Goal: Transaction & Acquisition: Book appointment/travel/reservation

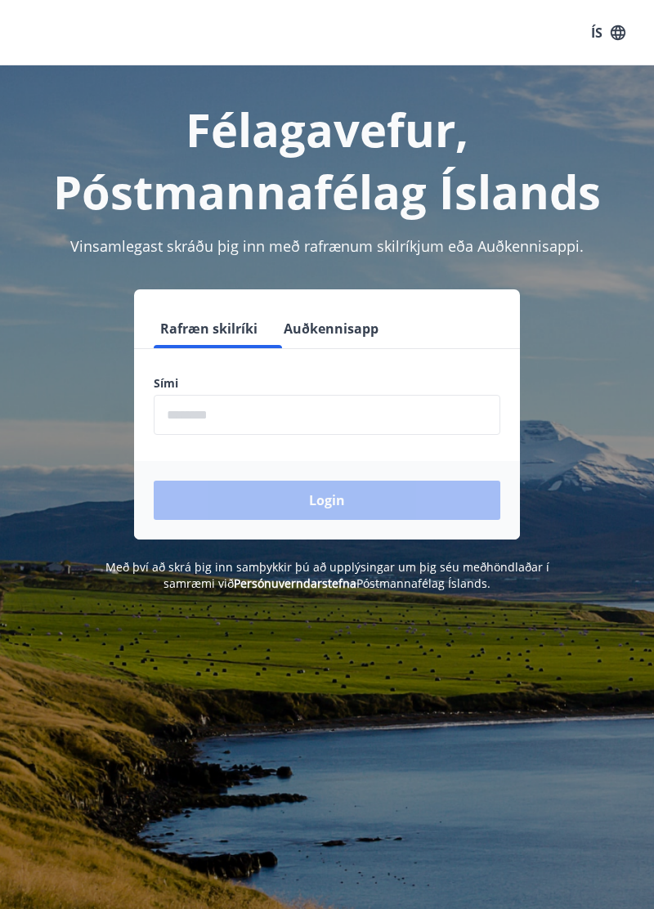
click at [265, 435] on input "phone" at bounding box center [327, 415] width 346 height 40
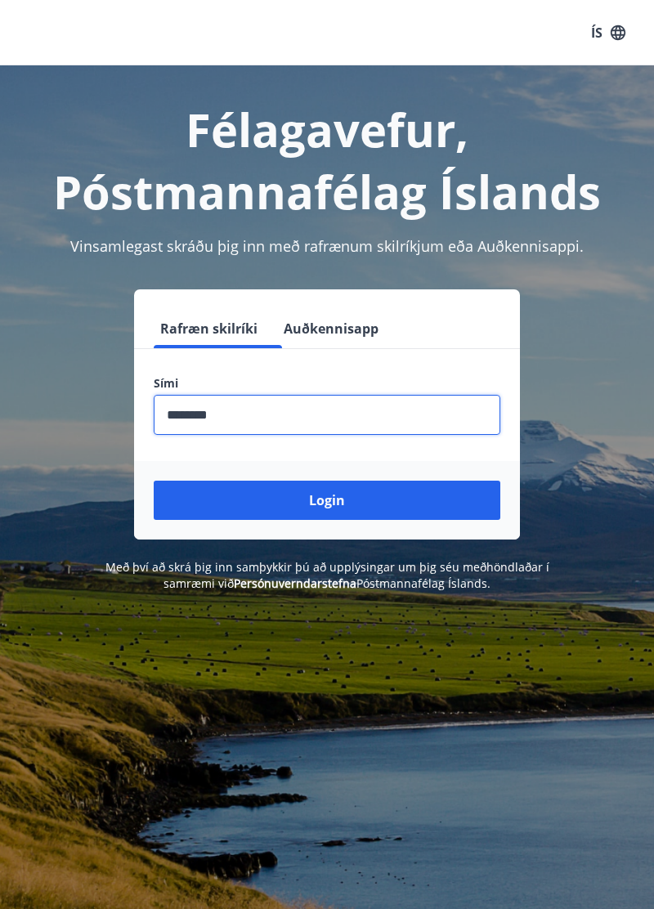
type input "********"
click at [154, 480] on button "Login" at bounding box center [327, 499] width 346 height 39
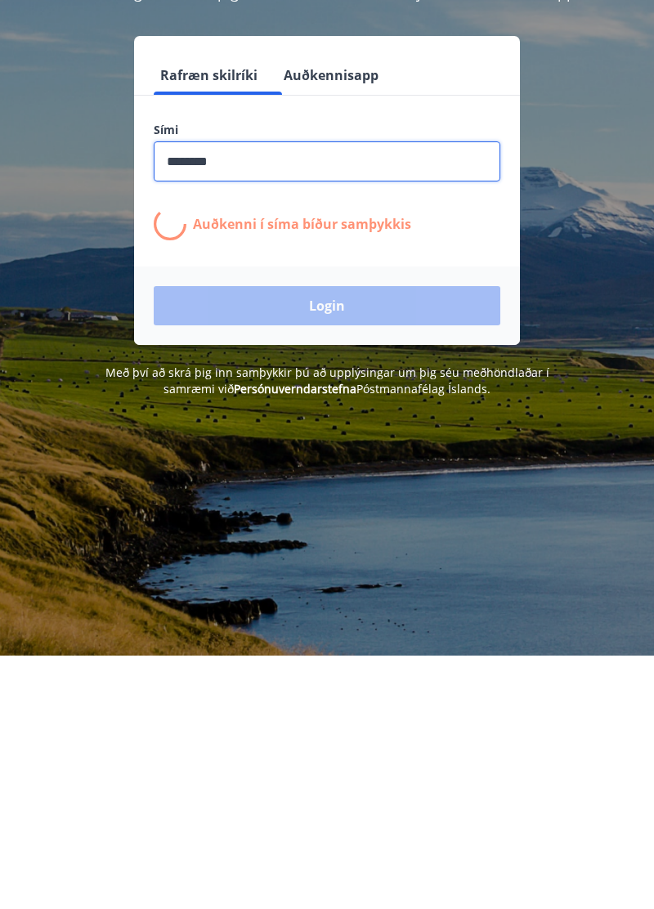
scroll to position [57, 0]
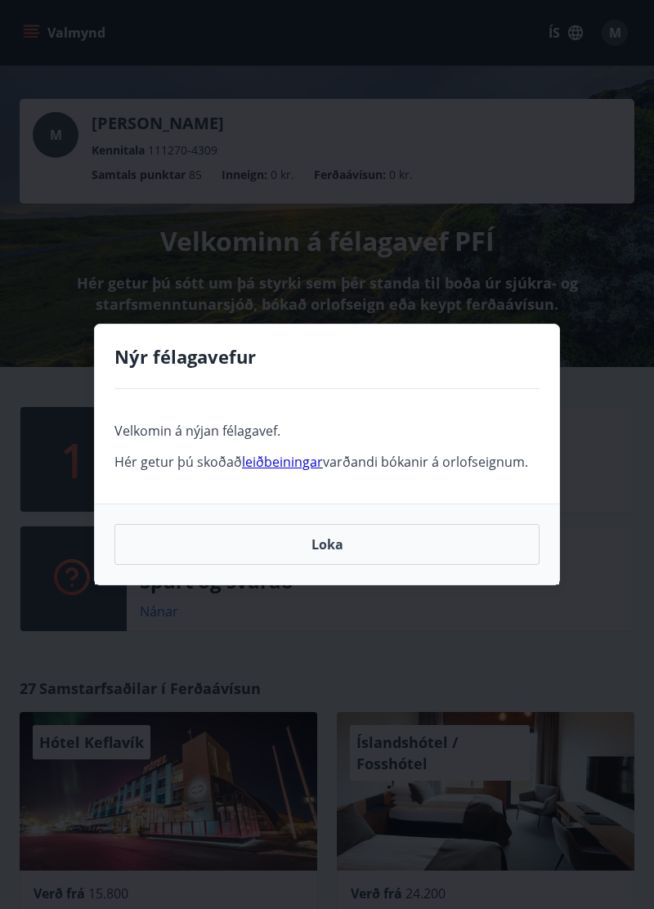
click at [309, 453] on link "leiðbeiningar" at bounding box center [282, 462] width 81 height 18
click at [303, 453] on link "leiðbeiningar" at bounding box center [282, 462] width 81 height 18
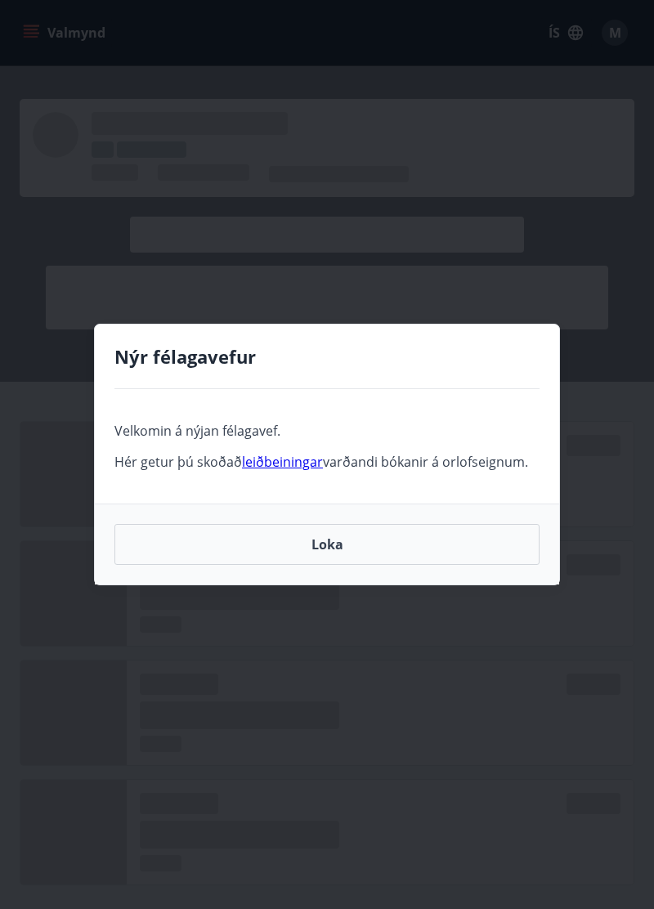
click at [335, 550] on button "Loka" at bounding box center [326, 544] width 425 height 41
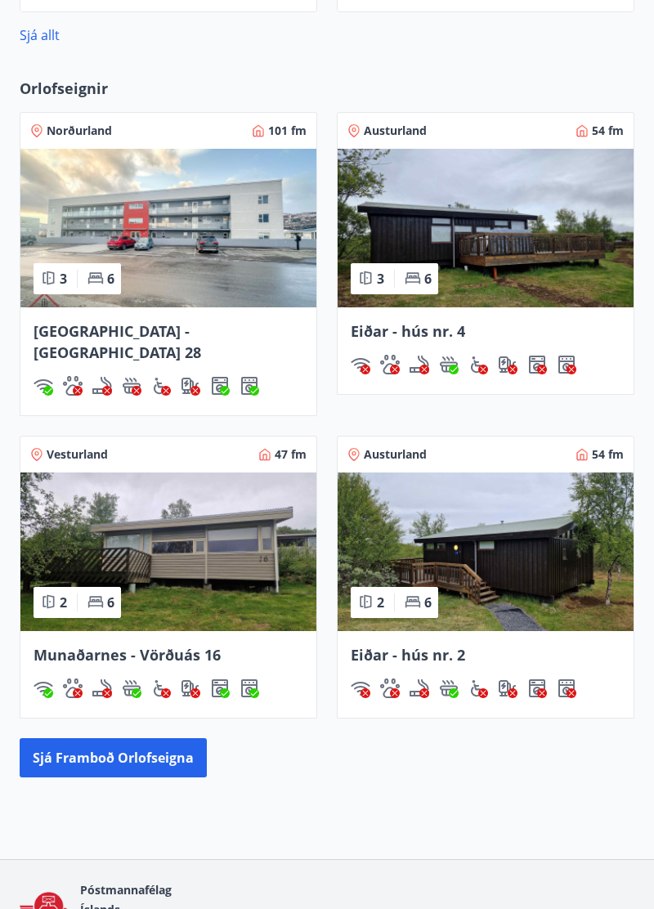
scroll to position [1146, 0]
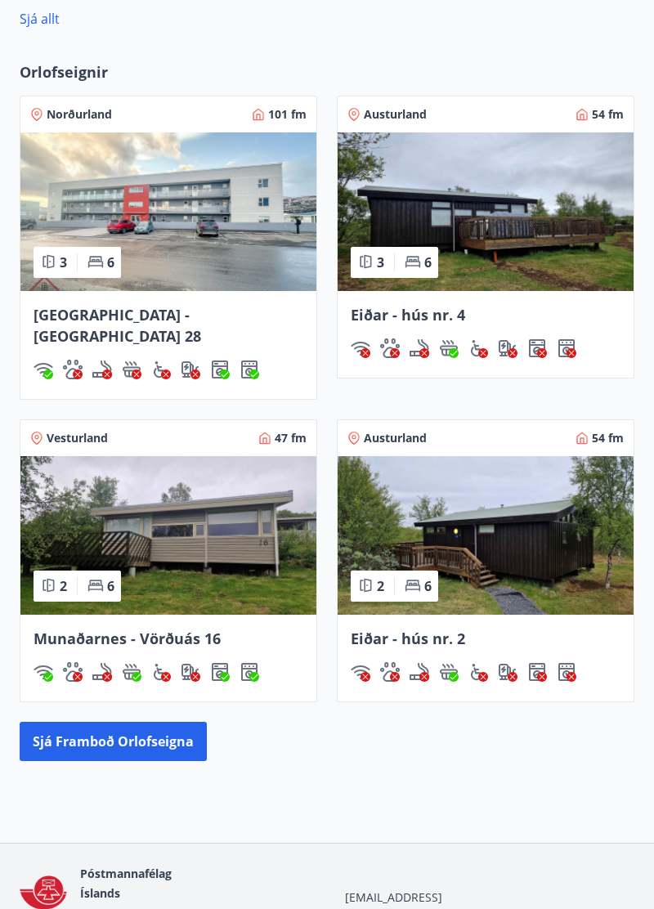
click at [172, 757] on button "Sjá framboð orlofseigna" at bounding box center [113, 741] width 187 height 39
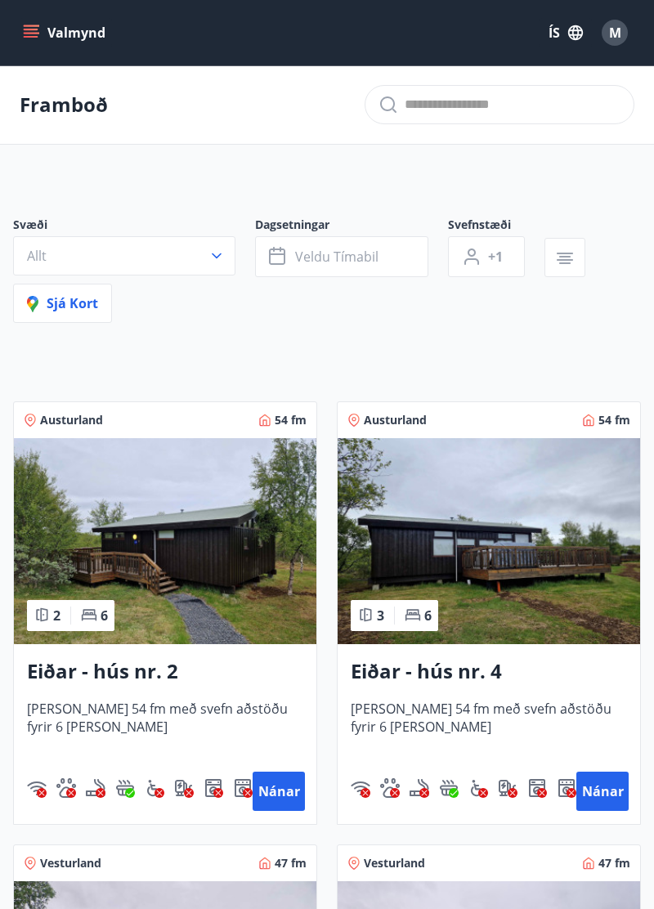
click at [203, 258] on button "Allt" at bounding box center [124, 255] width 222 height 39
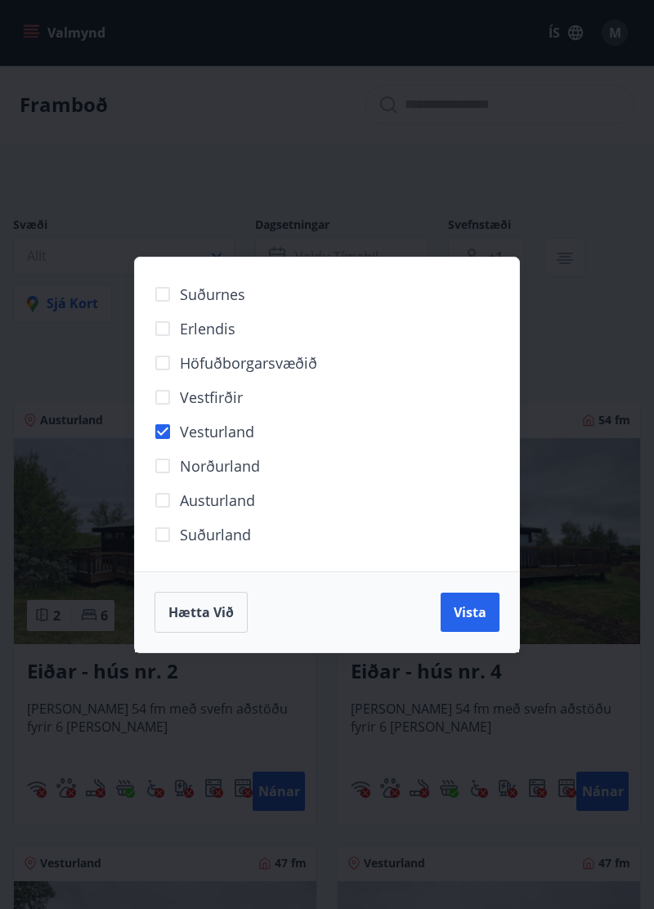
click at [216, 621] on span "Hætta við" at bounding box center [200, 612] width 65 height 18
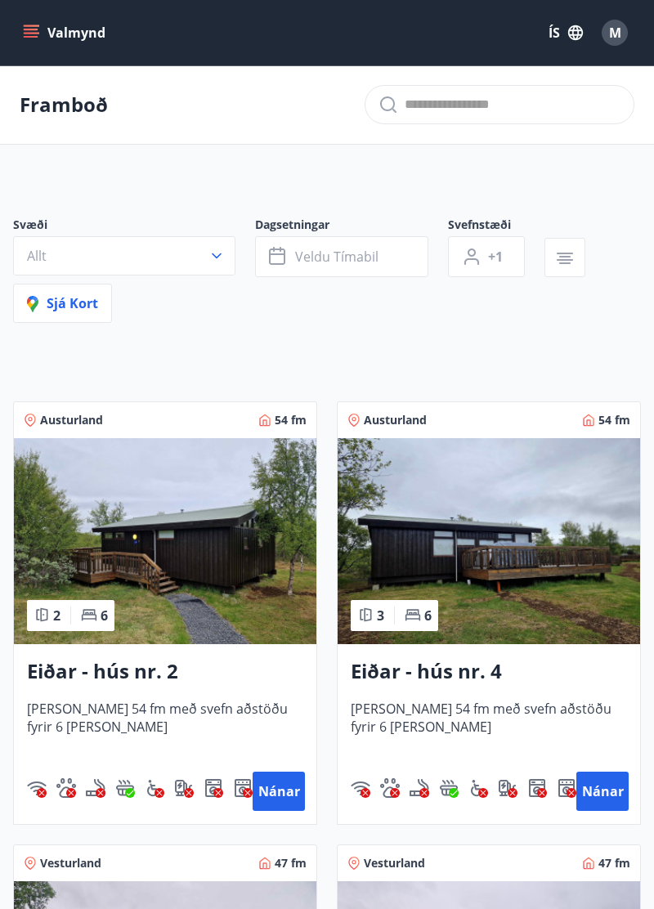
click at [30, 36] on icon "menu" at bounding box center [31, 37] width 15 height 2
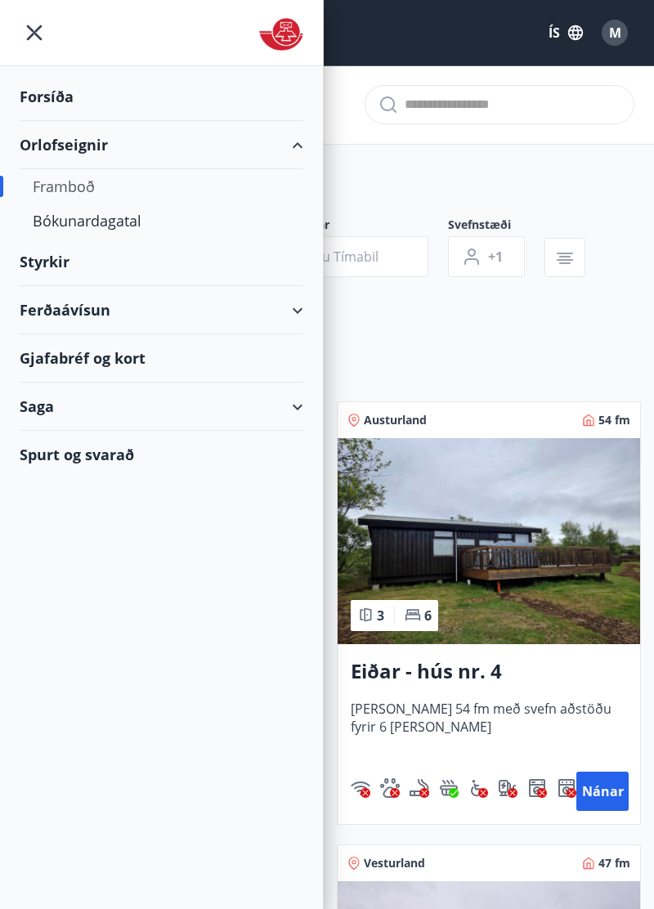
click at [108, 218] on div "Bókunardagatal" at bounding box center [161, 220] width 257 height 34
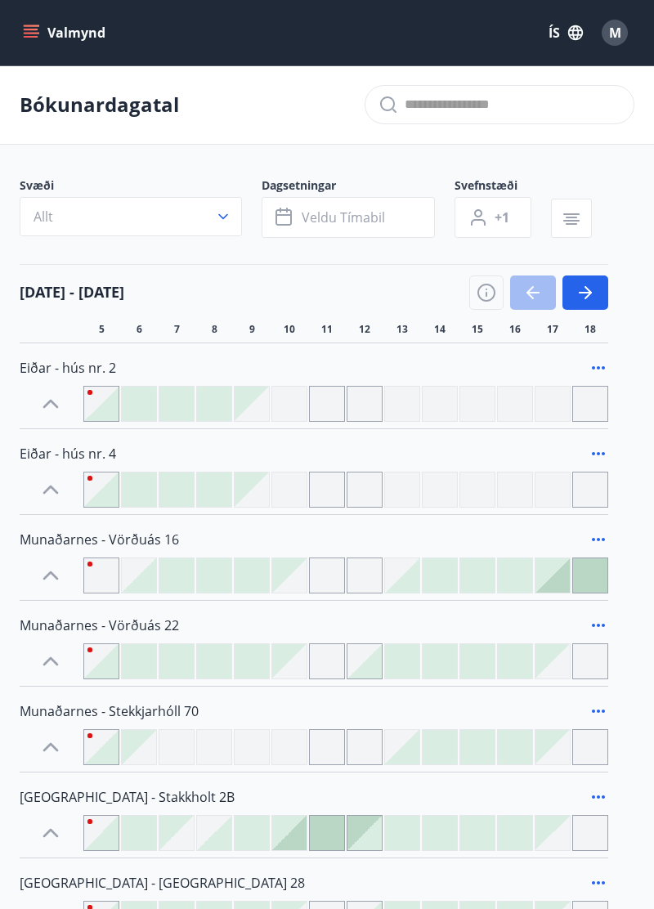
click at [586, 287] on icon "button" at bounding box center [585, 293] width 20 height 20
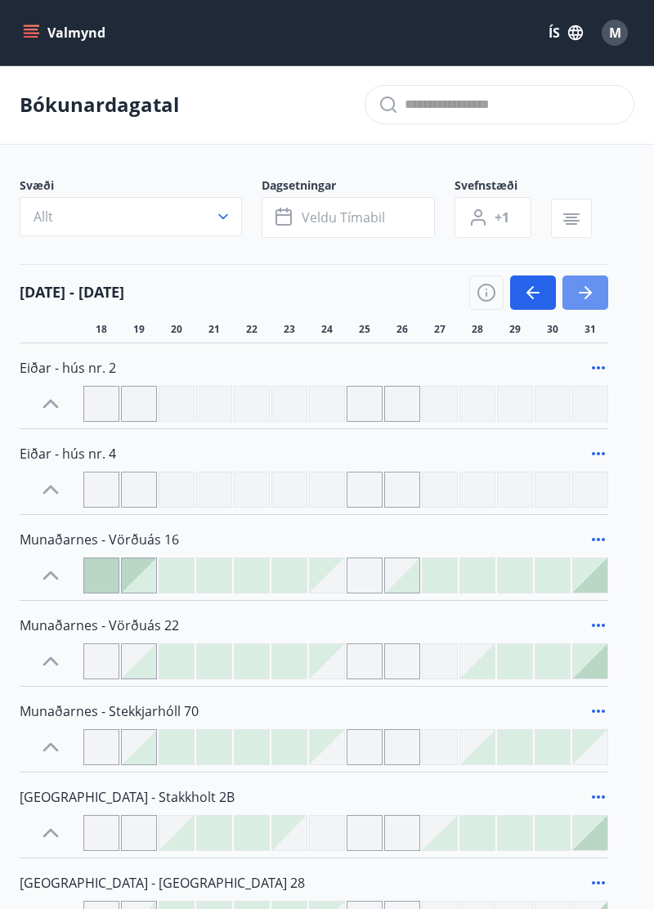
click at [583, 288] on icon "button" at bounding box center [585, 293] width 20 height 20
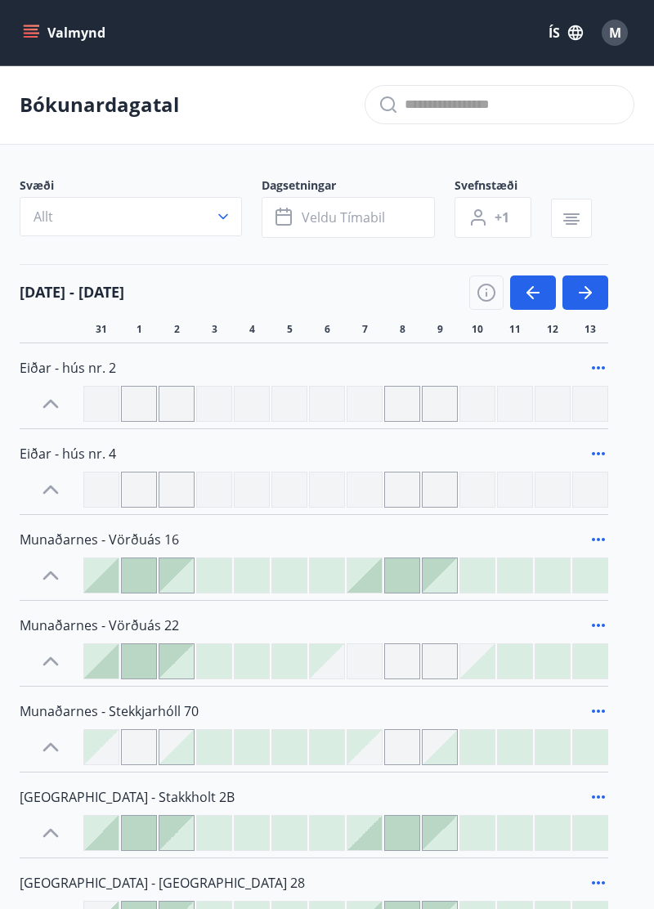
click at [583, 293] on icon "button" at bounding box center [585, 293] width 13 height 2
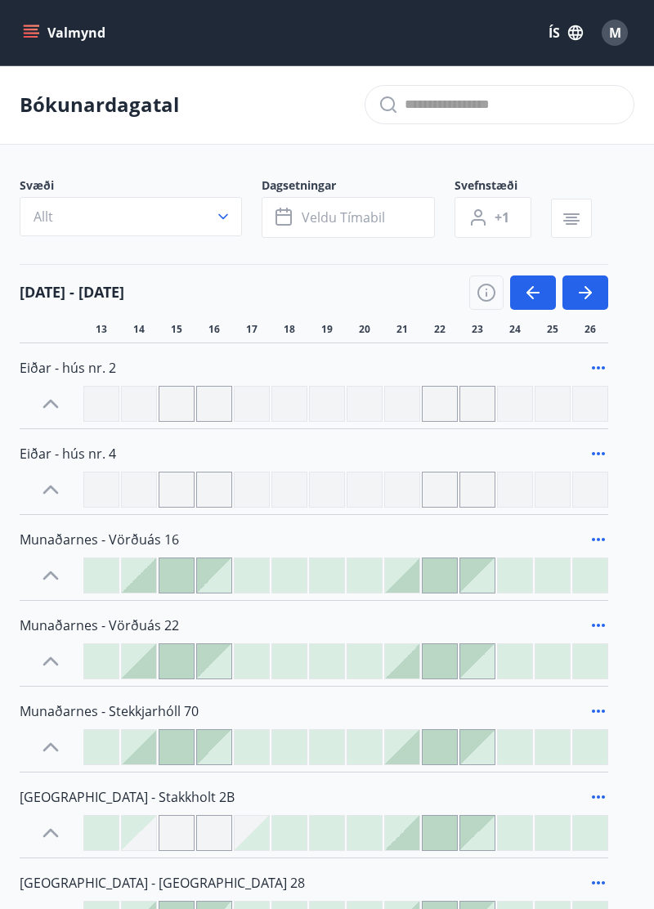
click at [583, 294] on icon "button" at bounding box center [585, 293] width 20 height 20
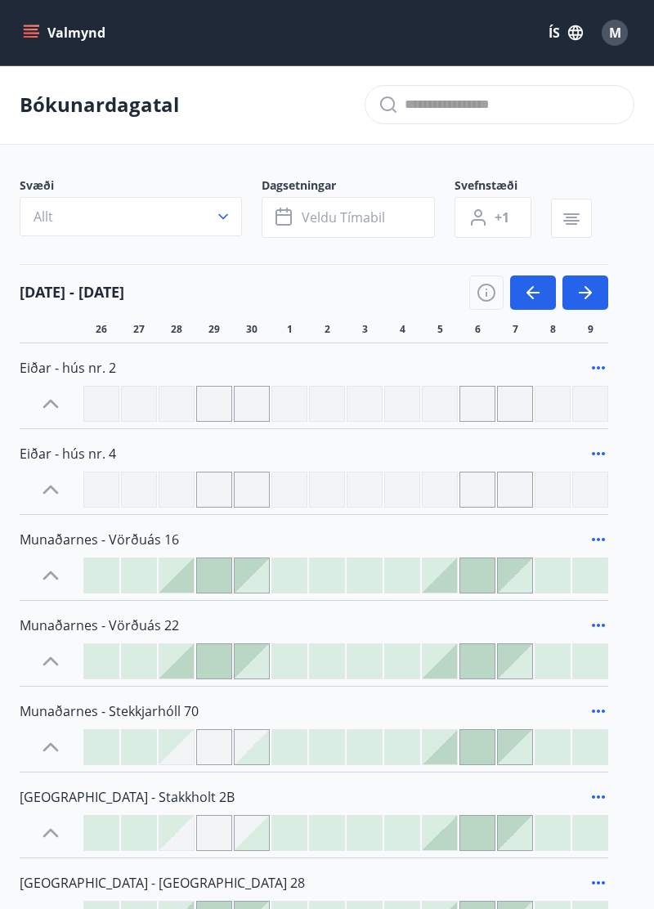
click at [589, 290] on icon "button" at bounding box center [585, 293] width 20 height 20
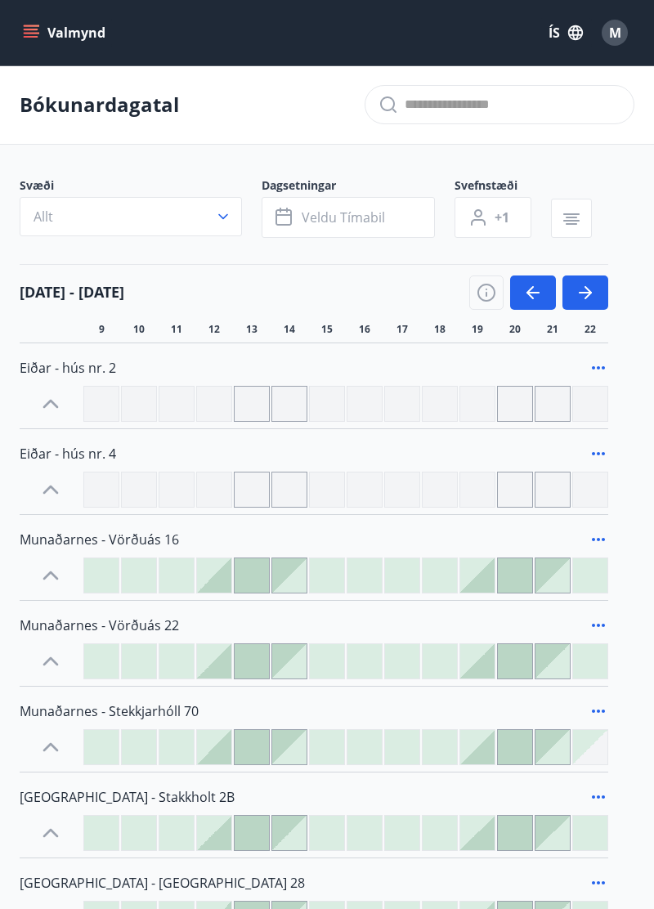
click at [257, 581] on div at bounding box center [252, 575] width 34 height 34
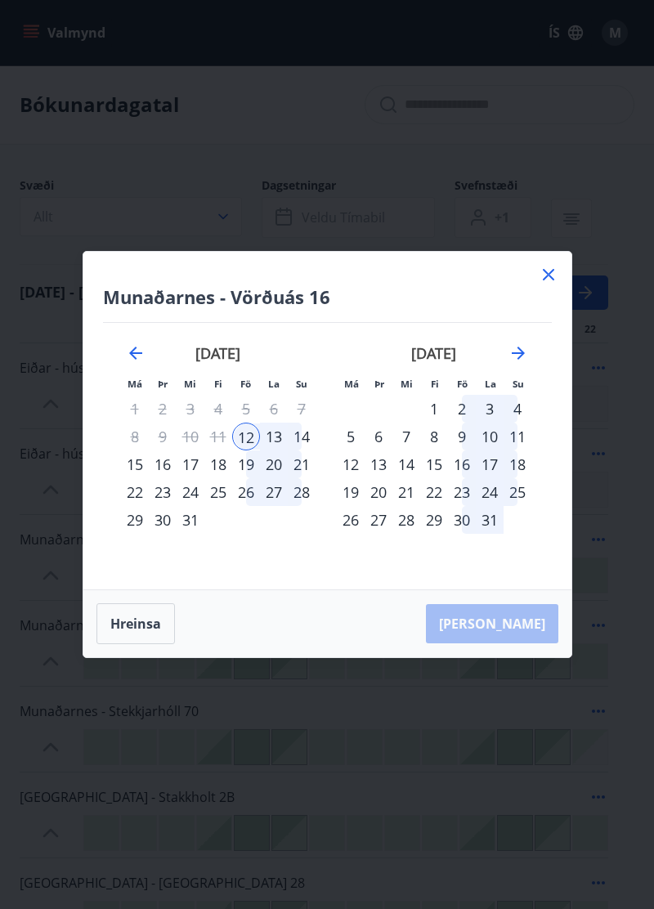
click at [275, 443] on div "13" at bounding box center [274, 436] width 28 height 28
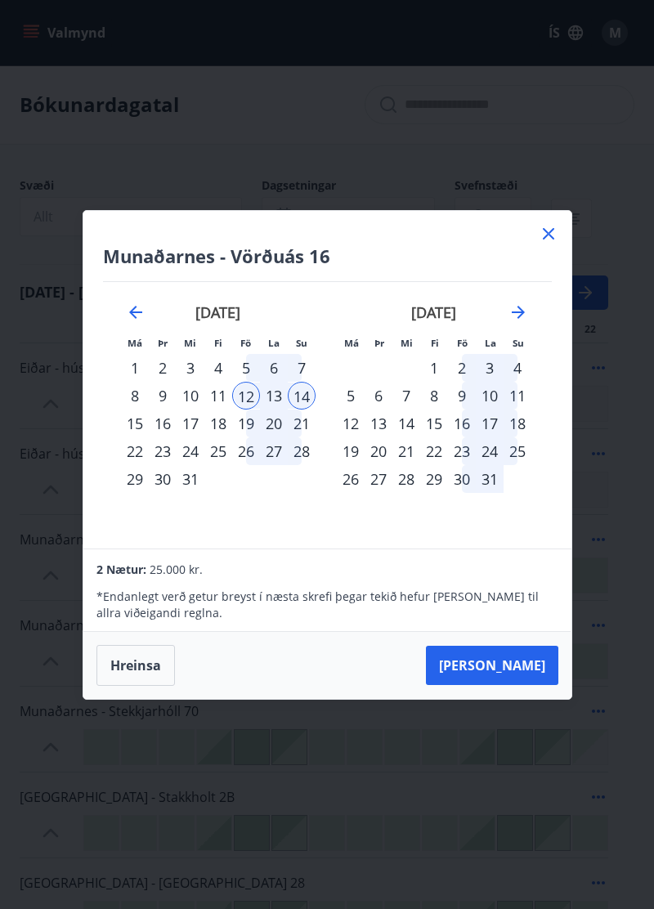
click at [131, 420] on div "15" at bounding box center [135, 423] width 28 height 28
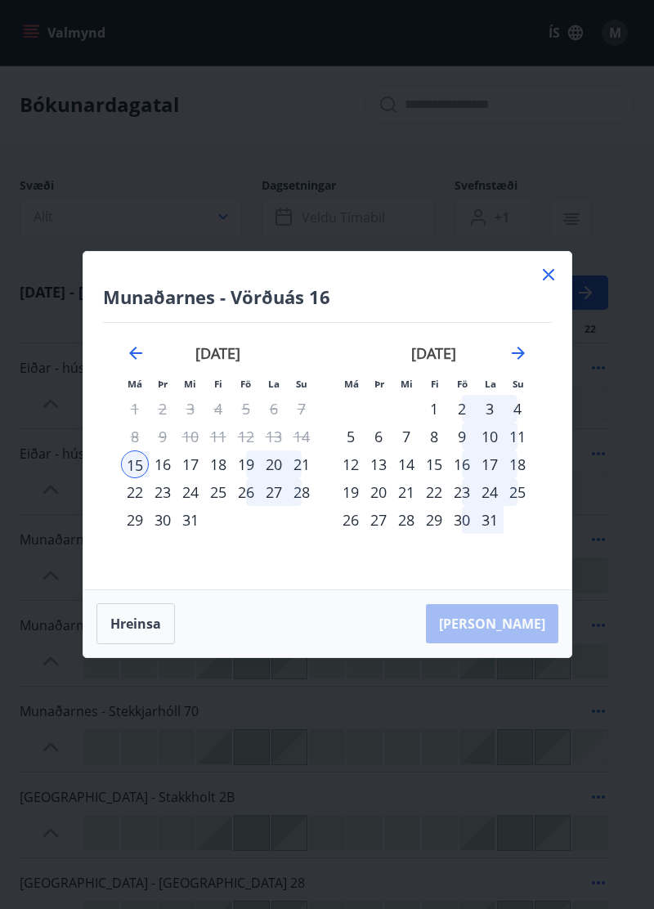
click at [137, 472] on div "15" at bounding box center [135, 464] width 28 height 28
click at [523, 615] on div "[PERSON_NAME]" at bounding box center [327, 623] width 488 height 67
click at [507, 623] on div "[PERSON_NAME]" at bounding box center [327, 623] width 488 height 67
click at [530, 628] on div "[PERSON_NAME]" at bounding box center [327, 623] width 488 height 67
click at [512, 625] on div "[PERSON_NAME]" at bounding box center [327, 623] width 488 height 67
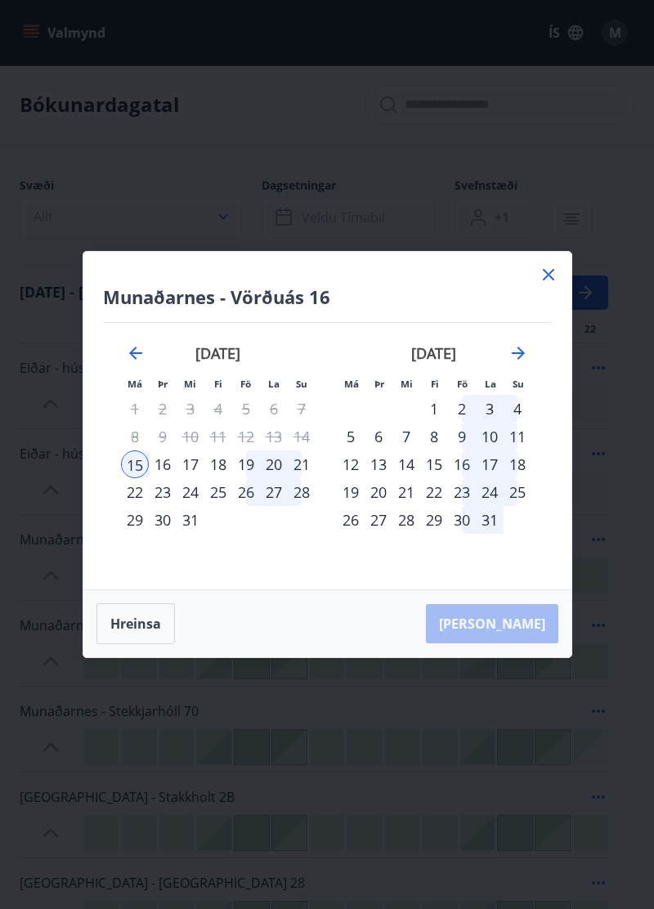
click at [513, 623] on div "[PERSON_NAME]" at bounding box center [327, 623] width 488 height 67
click at [140, 622] on button "Hreinsa" at bounding box center [135, 623] width 78 height 41
click at [507, 606] on div "[PERSON_NAME]" at bounding box center [327, 623] width 488 height 67
click at [517, 621] on div "[PERSON_NAME]" at bounding box center [327, 623] width 488 height 67
click at [518, 623] on div "[PERSON_NAME]" at bounding box center [327, 623] width 488 height 67
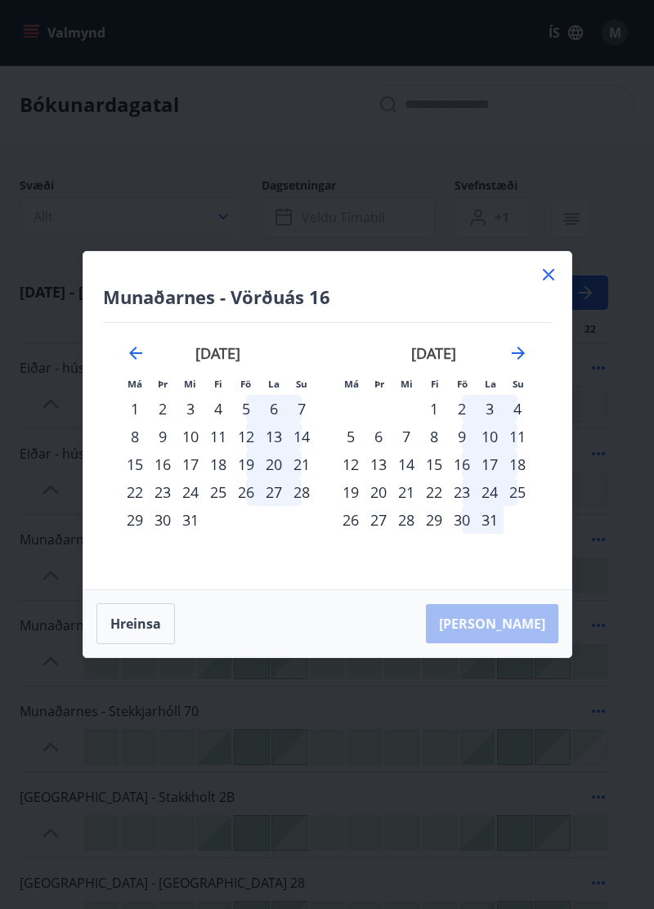
click at [262, 439] on div "13" at bounding box center [274, 436] width 28 height 28
click at [244, 436] on div "12" at bounding box center [246, 436] width 28 height 28
click at [274, 437] on div "13" at bounding box center [274, 436] width 28 height 28
click at [307, 478] on div "28" at bounding box center [302, 492] width 28 height 28
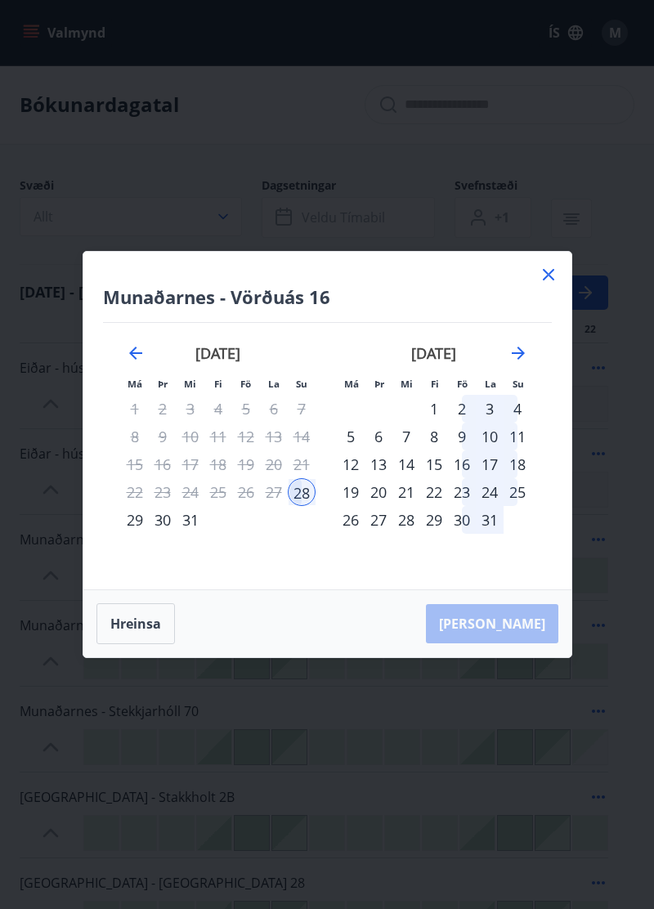
click at [518, 629] on div "[PERSON_NAME]" at bounding box center [327, 623] width 488 height 67
click at [551, 283] on icon at bounding box center [548, 275] width 20 height 20
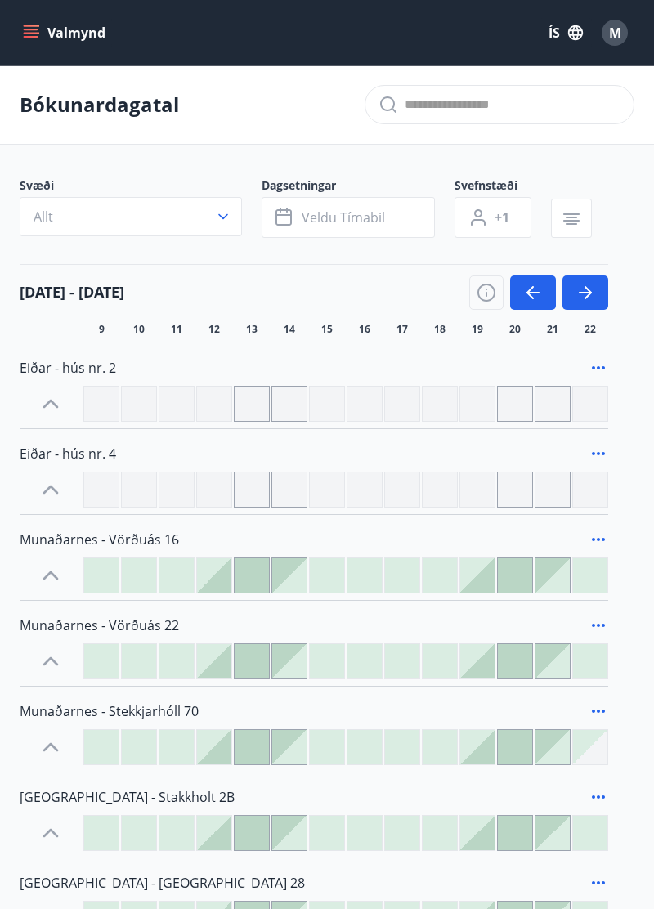
click at [552, 265] on div "[DATE] - [DATE]" at bounding box center [314, 287] width 588 height 46
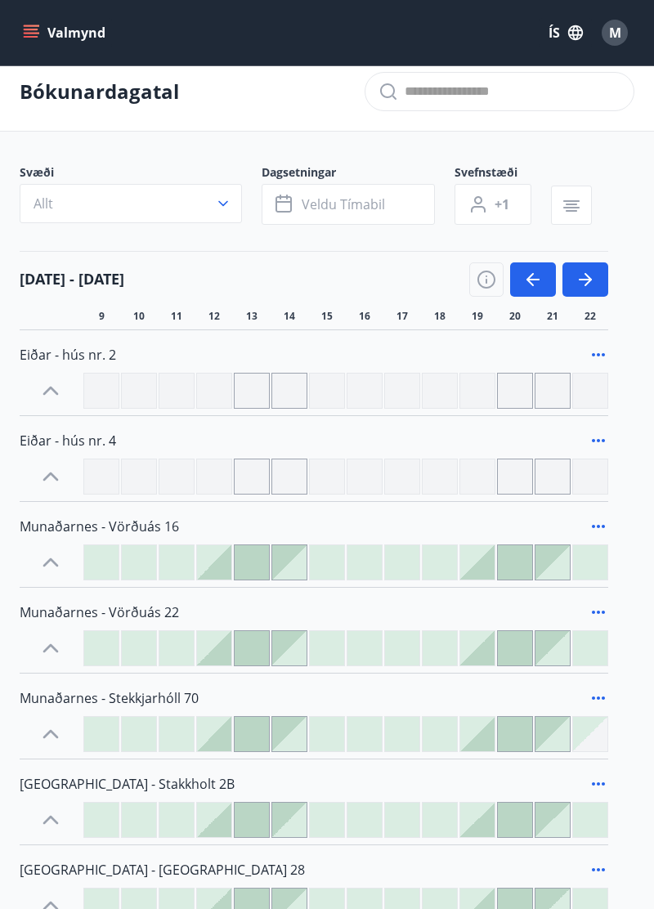
scroll to position [13, 0]
click at [251, 317] on span "13" at bounding box center [251, 316] width 11 height 13
click at [217, 315] on span "12" at bounding box center [213, 316] width 11 height 13
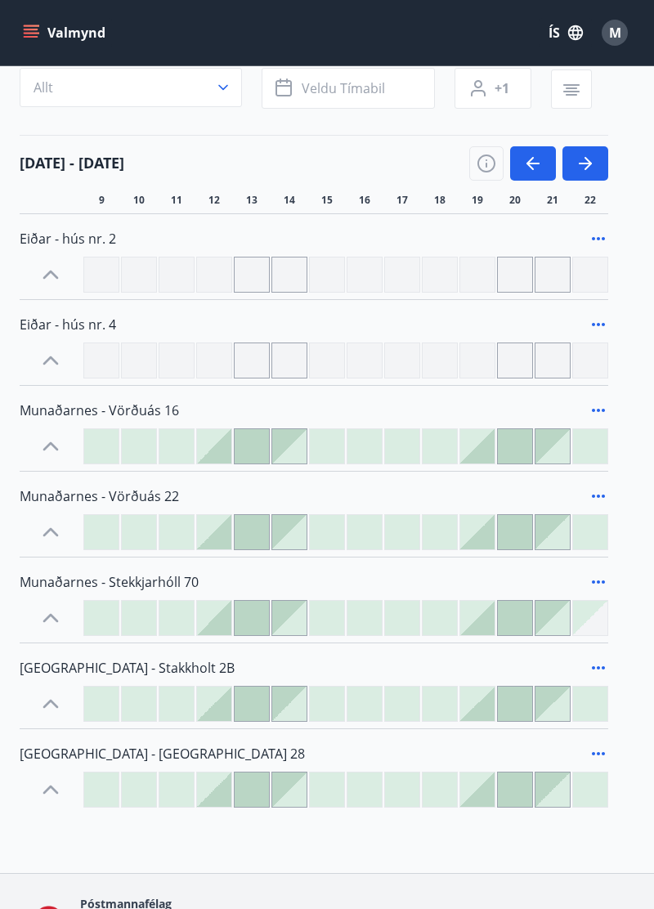
scroll to position [0, 0]
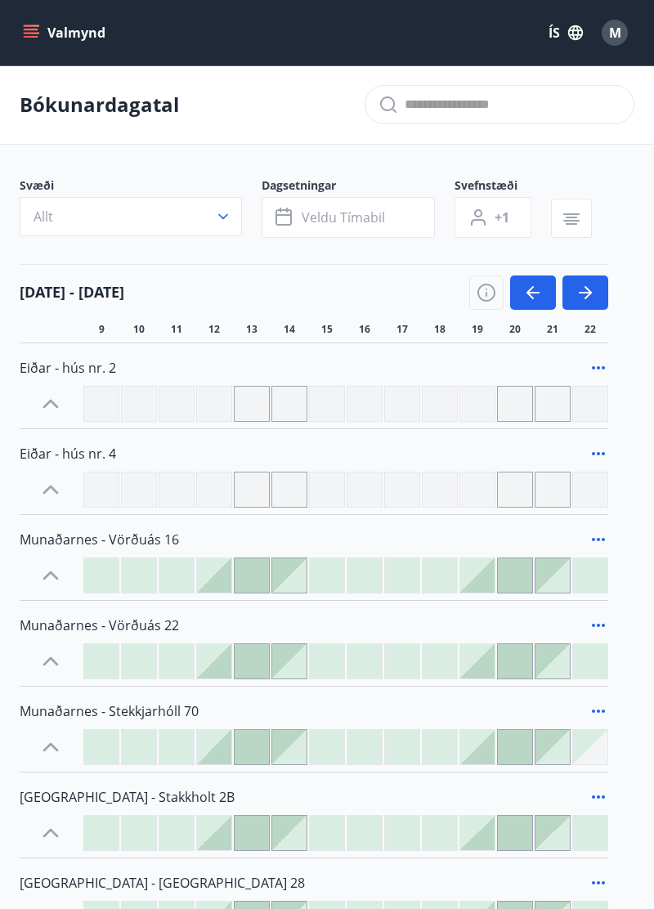
click at [367, 219] on span "Veldu tímabil" at bounding box center [343, 217] width 83 height 18
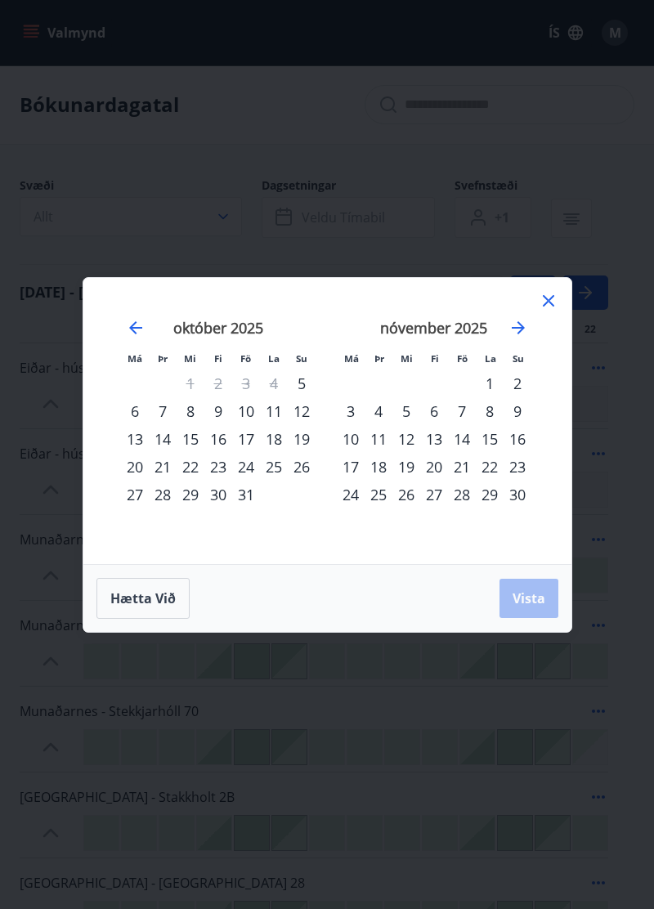
click at [517, 325] on icon "Move forward to switch to the next month." at bounding box center [518, 328] width 20 height 20
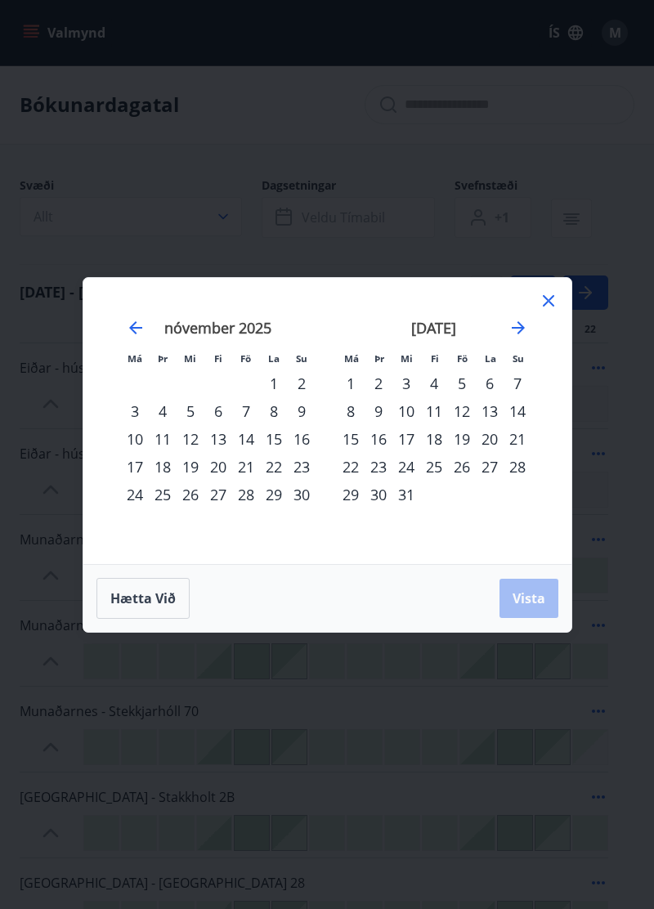
click at [547, 300] on icon at bounding box center [548, 300] width 2 height 2
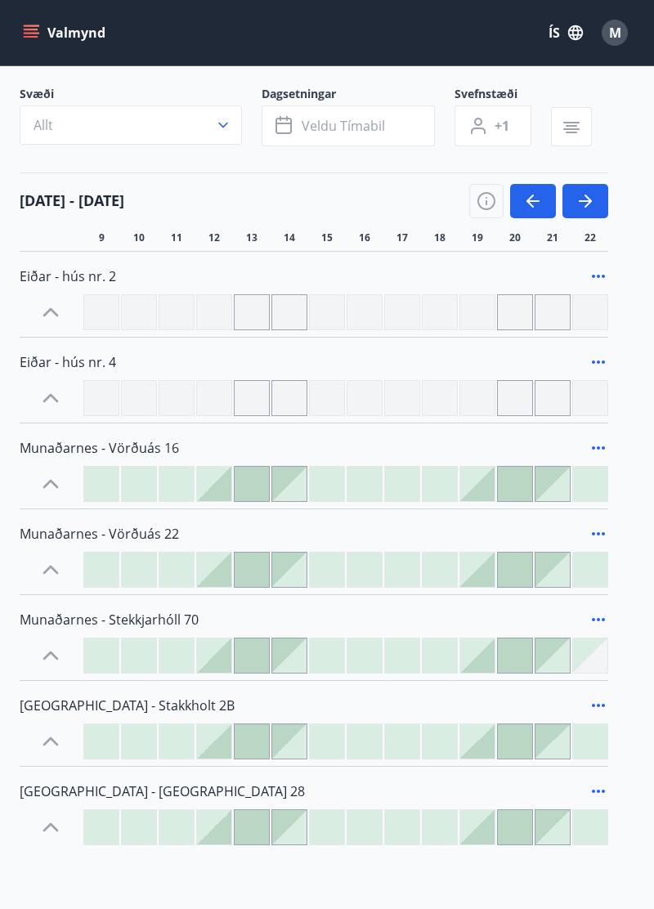
scroll to position [137, 0]
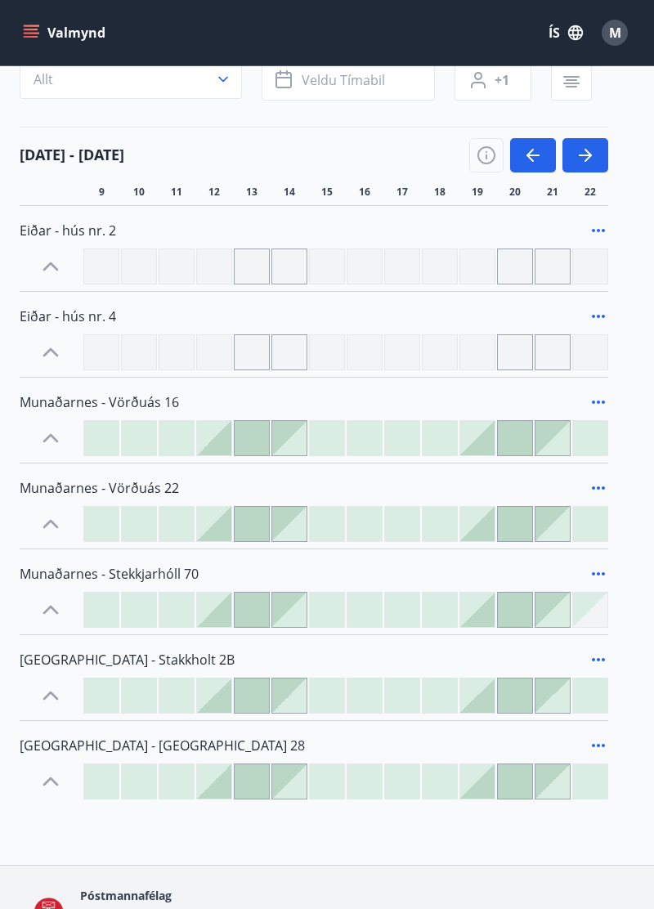
click at [628, 179] on div "[DATE] - 22 [DATE] 11 12 13 14 15 16 17 18 19 20 21 22" at bounding box center [327, 163] width 614 height 72
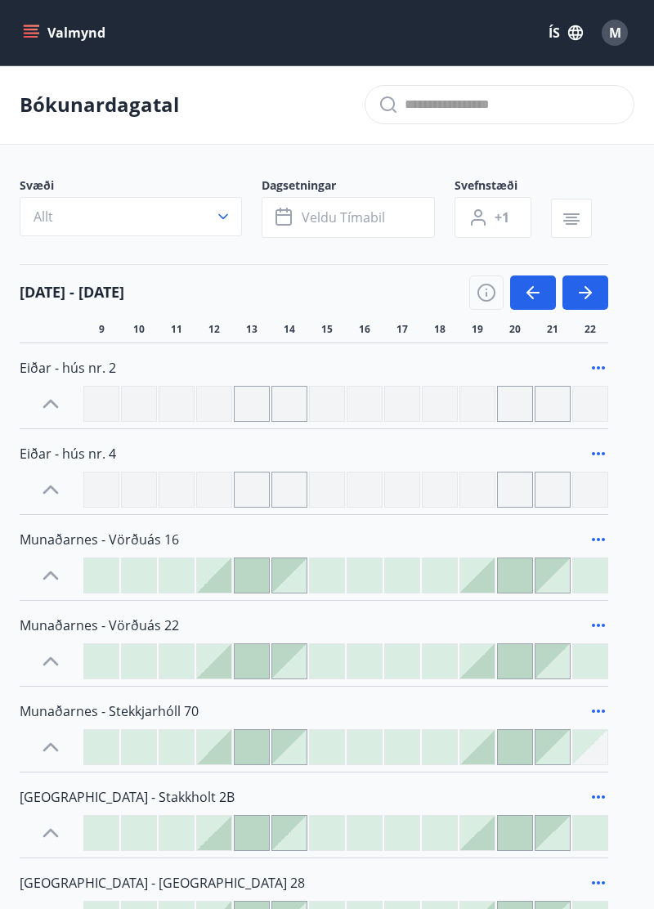
click at [29, 31] on icon "menu" at bounding box center [31, 33] width 16 height 16
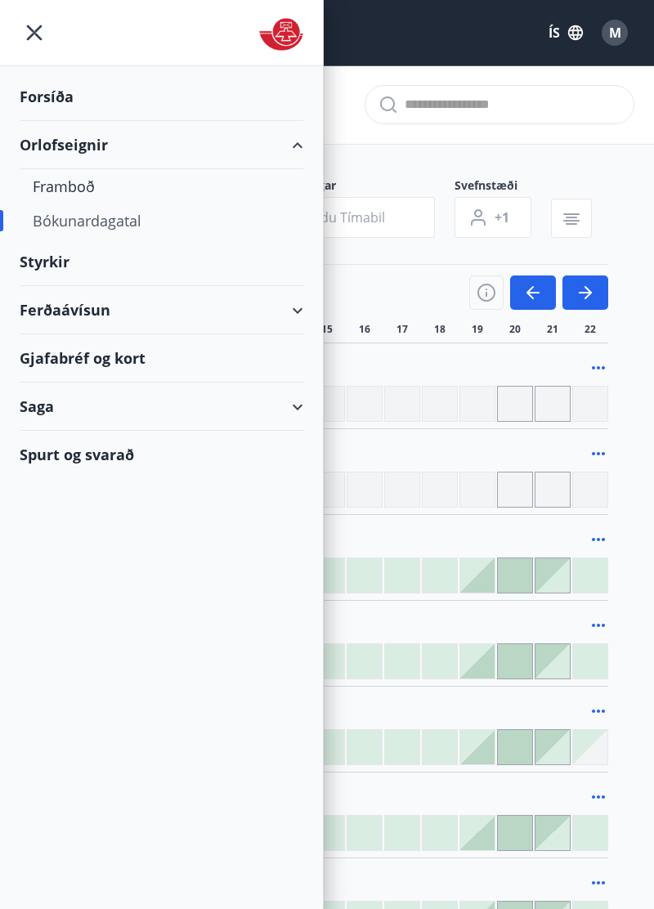
click at [288, 301] on div "Ferðaávísun" at bounding box center [162, 310] width 284 height 48
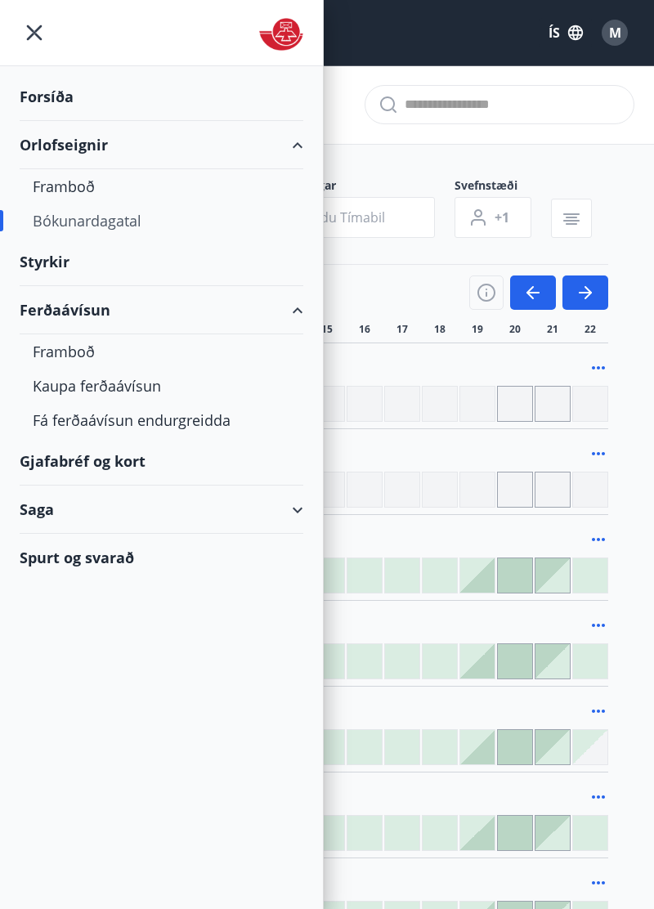
scroll to position [46, 0]
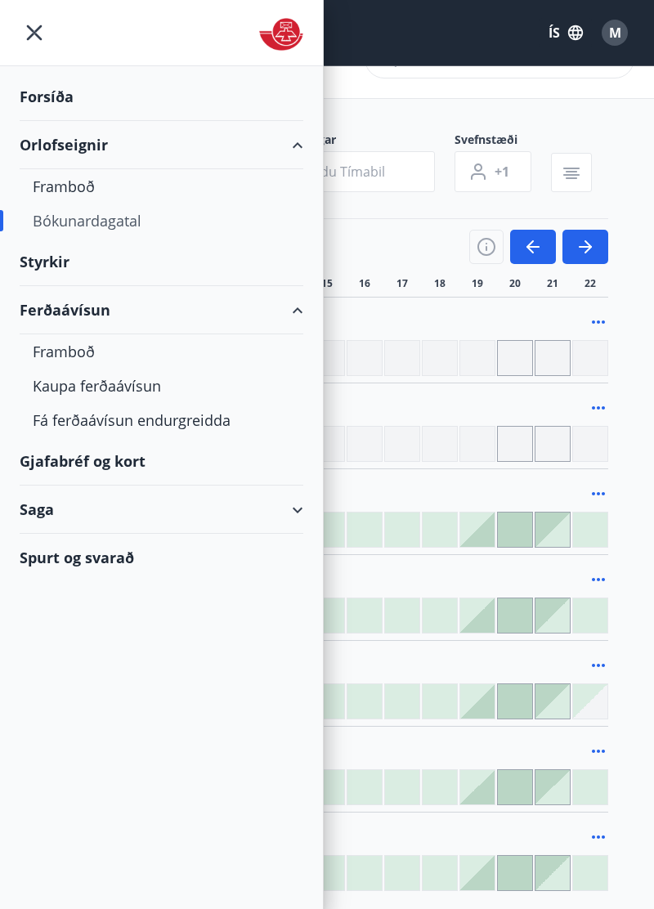
click at [77, 181] on div "Framboð" at bounding box center [161, 186] width 257 height 34
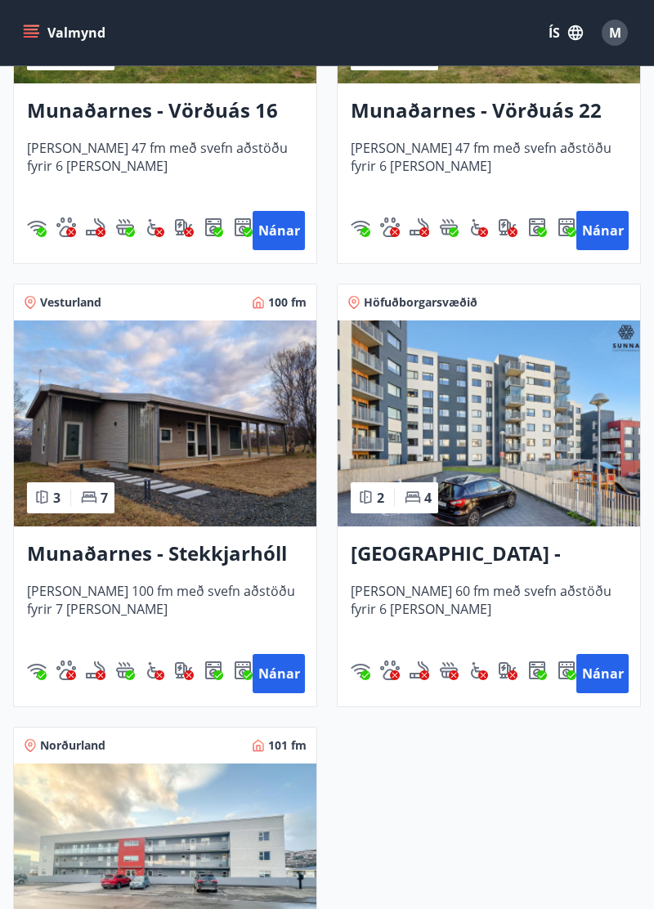
scroll to position [1370, 0]
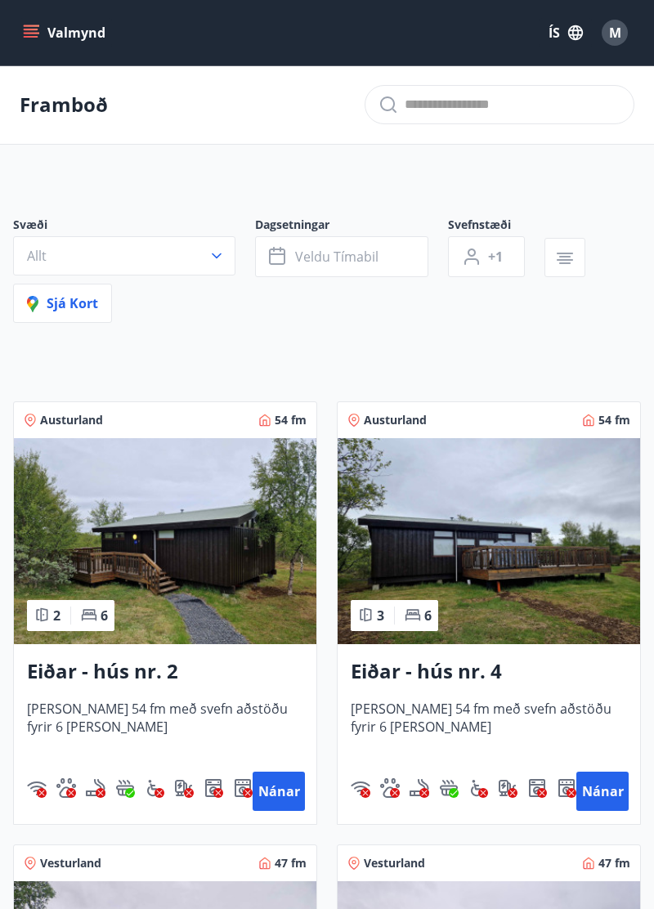
click at [38, 43] on button "Valmynd" at bounding box center [66, 32] width 92 height 29
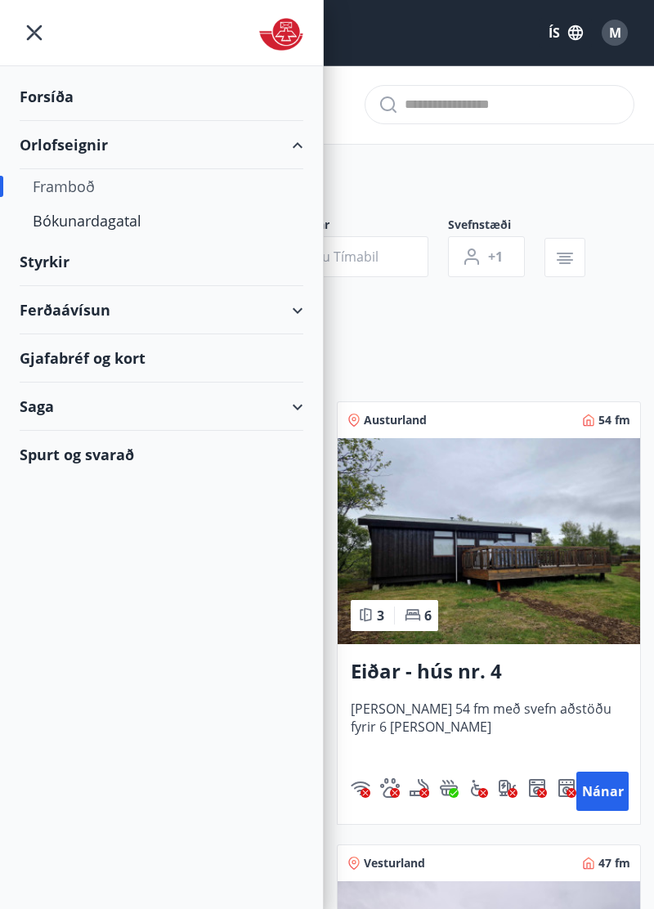
click at [67, 94] on div "Forsíða" at bounding box center [162, 97] width 284 height 48
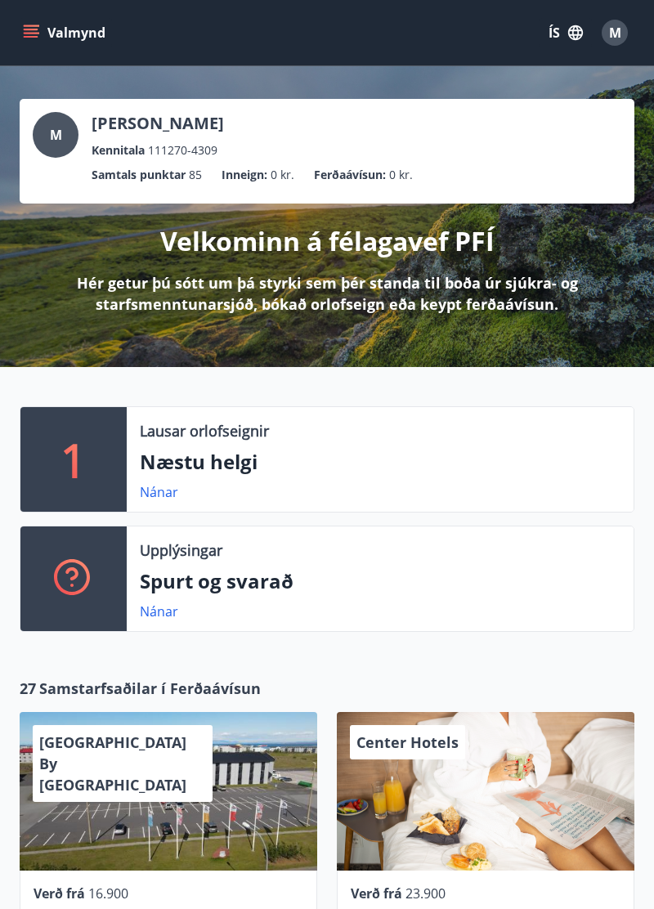
click at [198, 476] on p "Næstu helgi" at bounding box center [380, 462] width 480 height 28
click at [158, 501] on link "Nánar" at bounding box center [159, 492] width 38 height 18
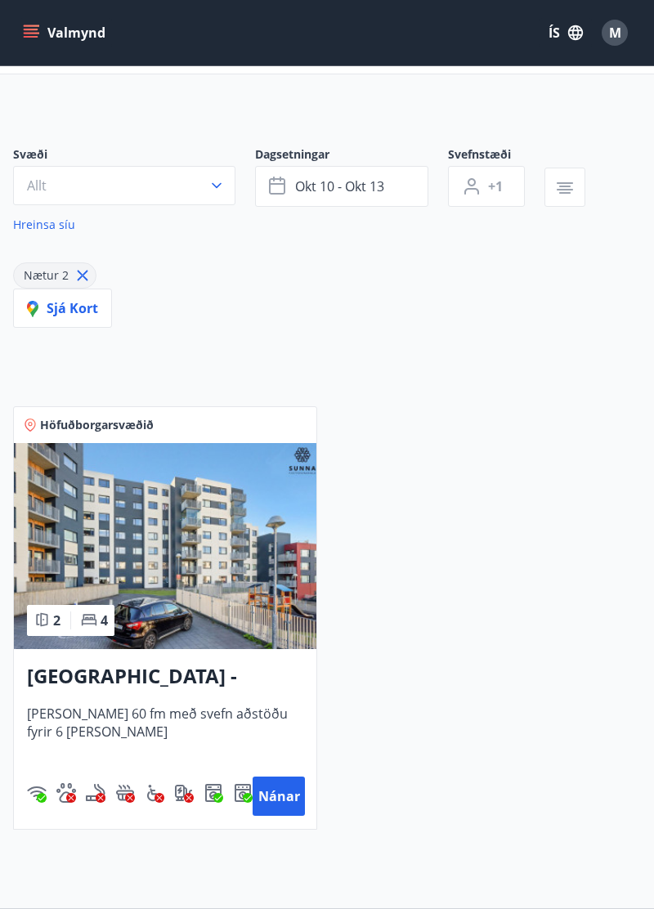
scroll to position [117, 0]
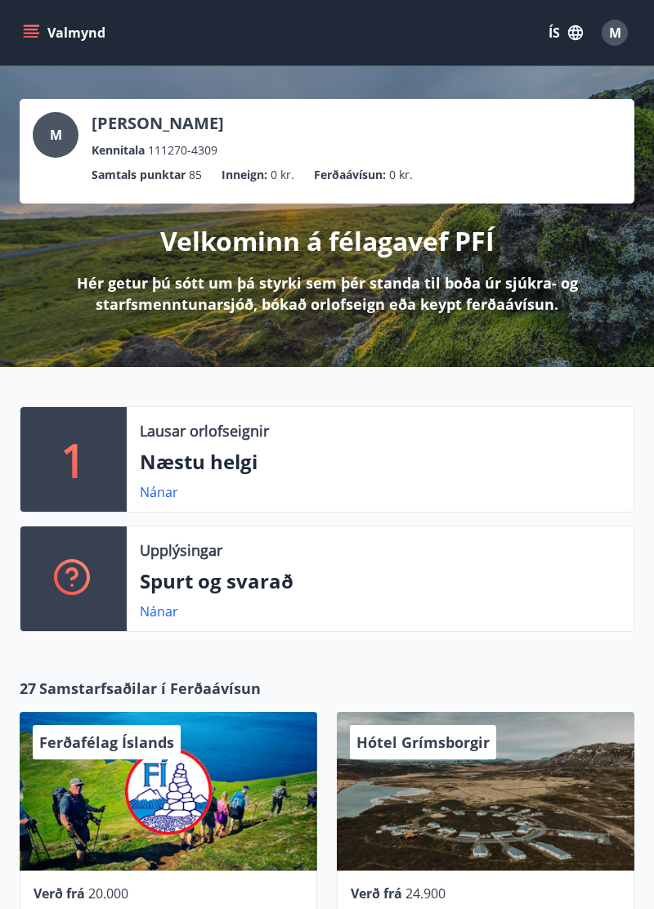
click at [155, 620] on link "Nánar" at bounding box center [159, 611] width 38 height 18
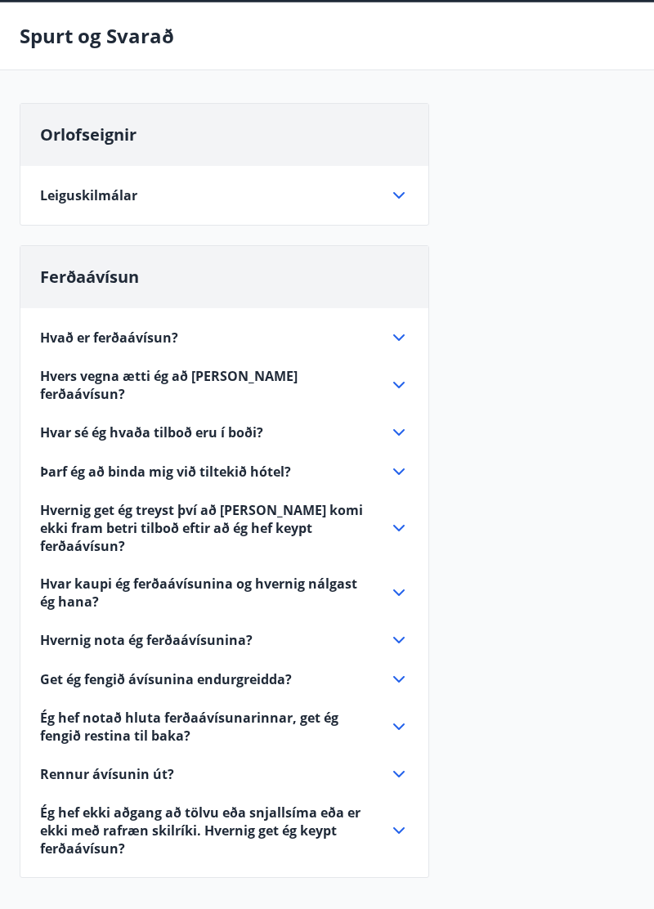
scroll to position [65, 0]
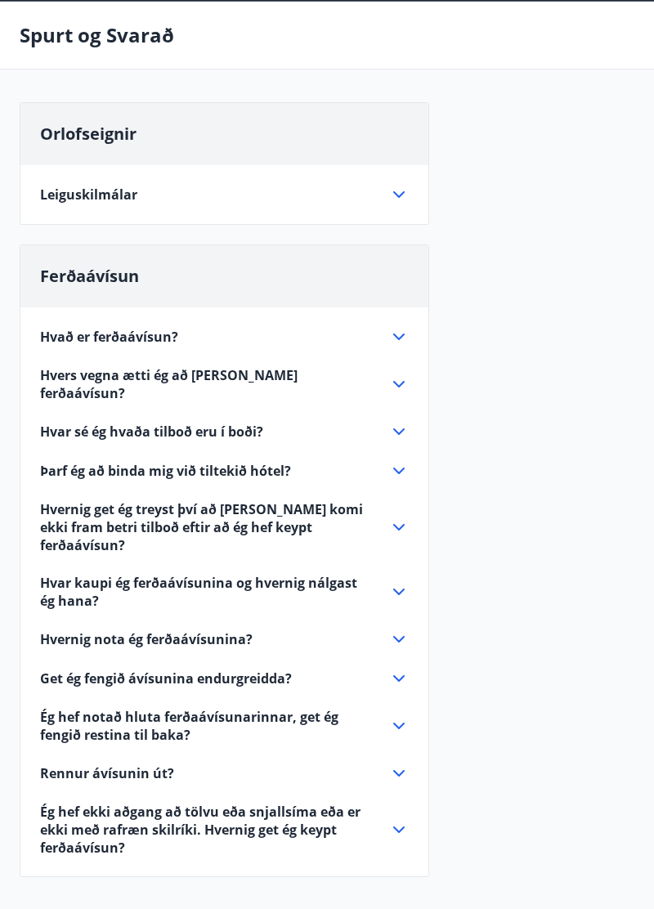
click at [397, 387] on icon at bounding box center [399, 384] width 20 height 20
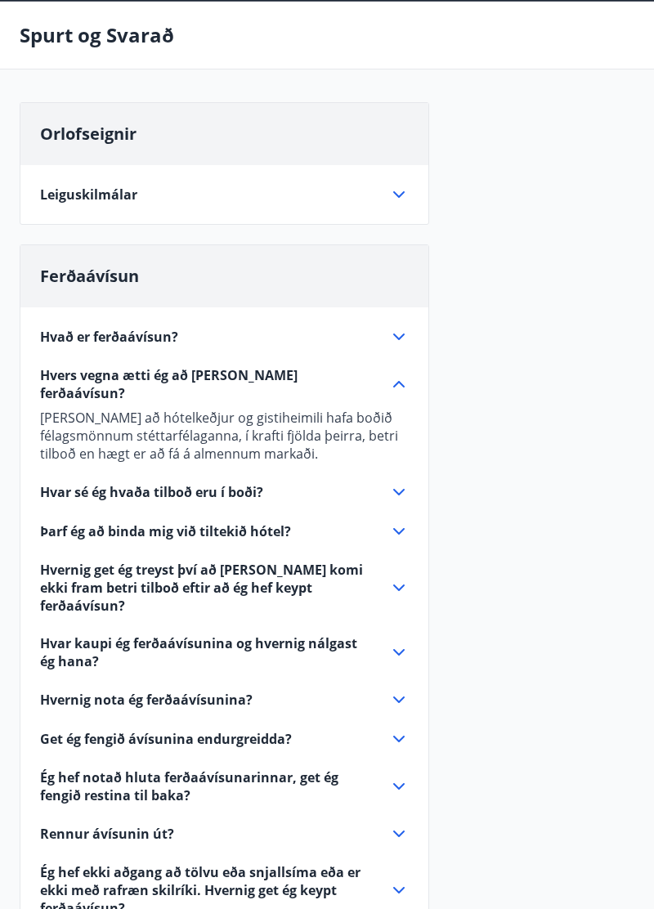
click at [399, 338] on icon at bounding box center [399, 337] width 20 height 20
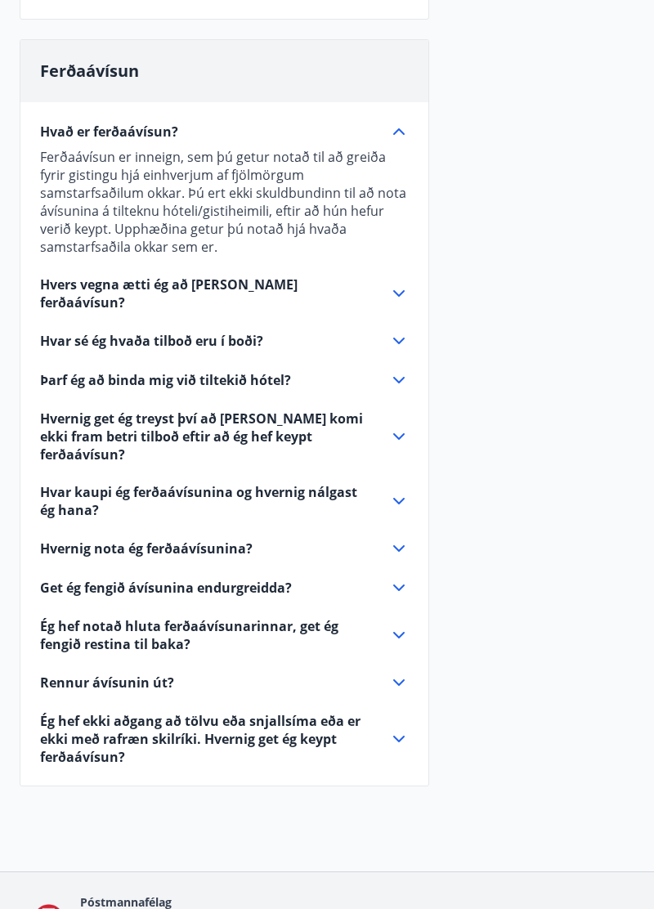
scroll to position [283, 0]
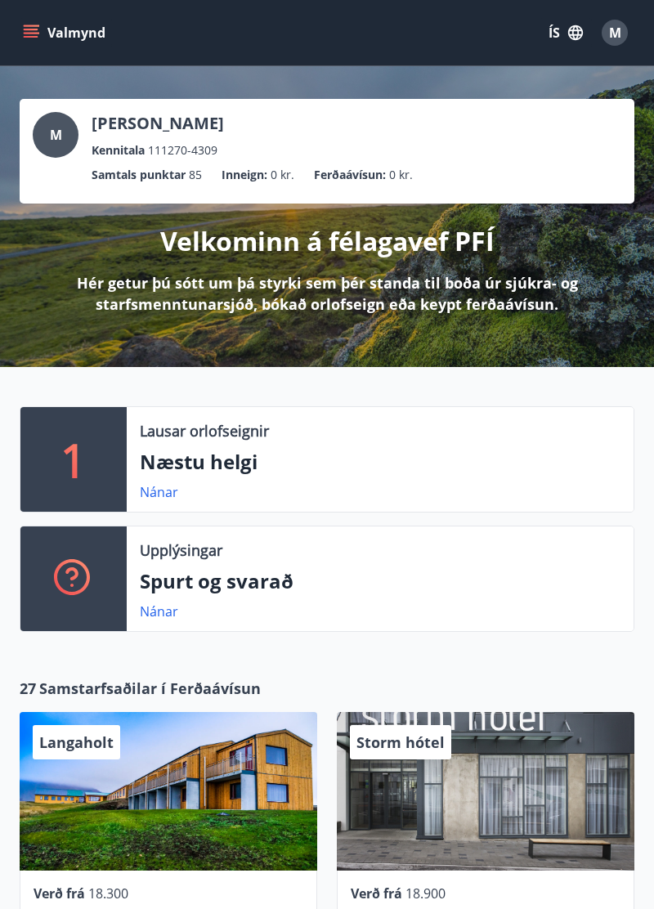
click at [50, 34] on button "Valmynd" at bounding box center [66, 32] width 92 height 29
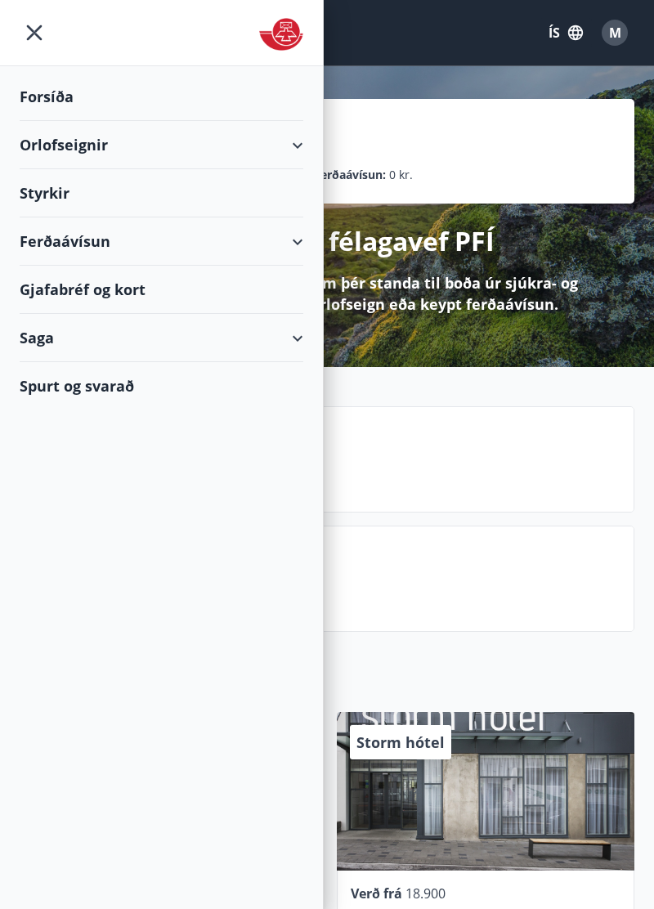
click at [296, 139] on div "Orlofseignir" at bounding box center [162, 145] width 284 height 48
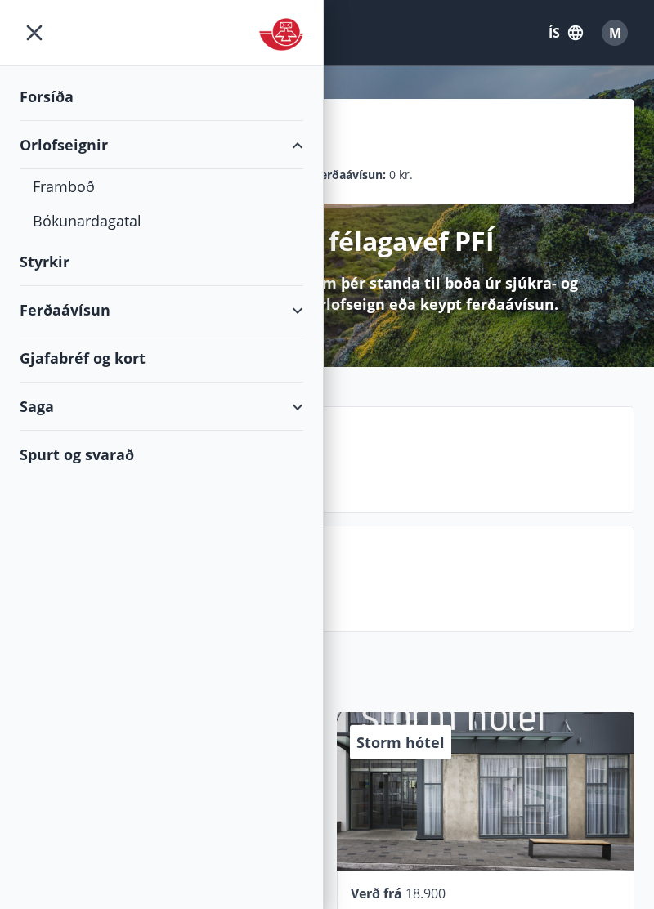
click at [102, 214] on div "Bókunardagatal" at bounding box center [161, 220] width 257 height 34
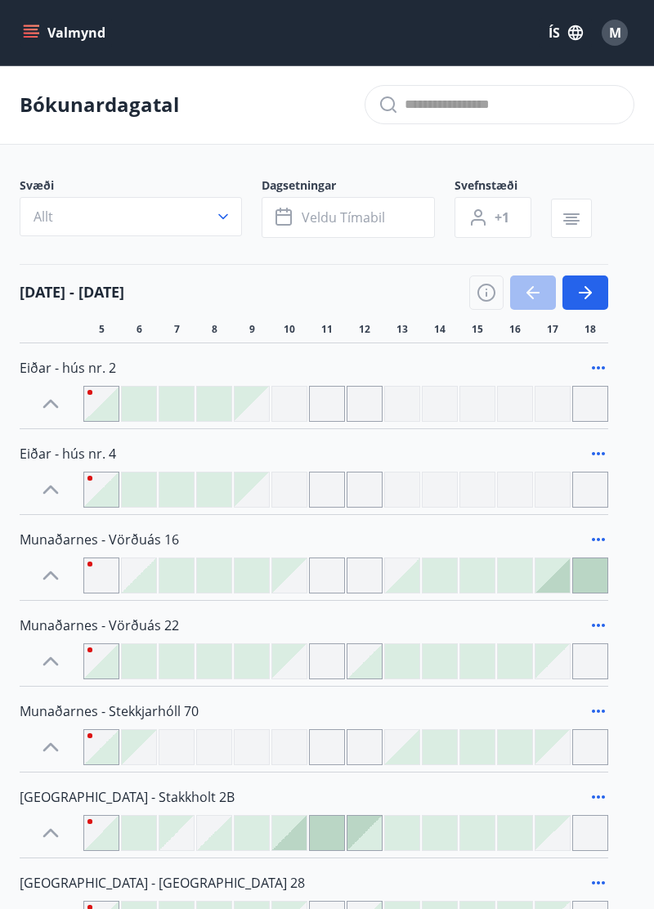
click at [357, 211] on span "Veldu tímabil" at bounding box center [343, 217] width 83 height 18
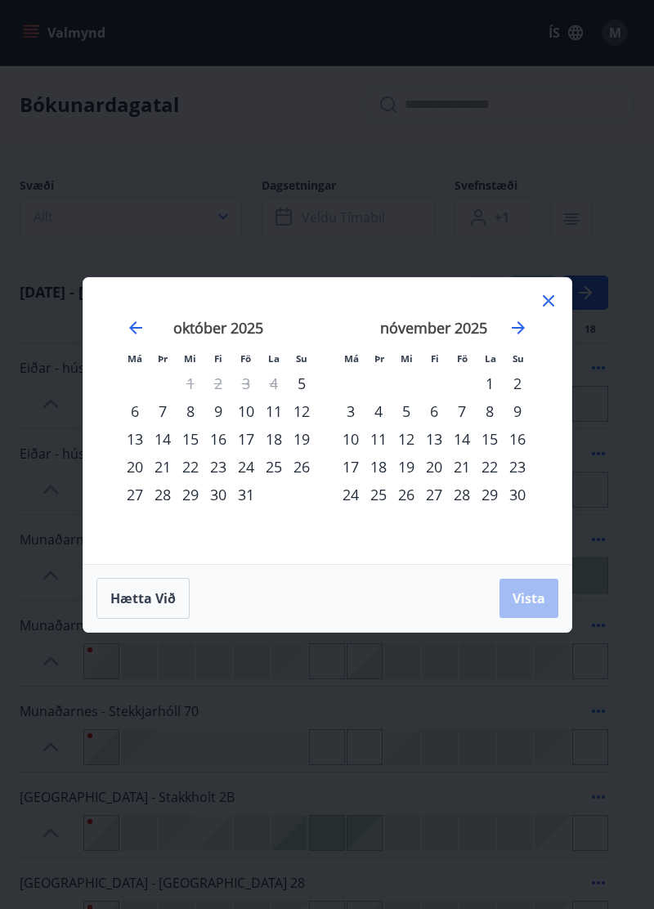
click at [521, 325] on icon "Move forward to switch to the next month." at bounding box center [518, 327] width 13 height 13
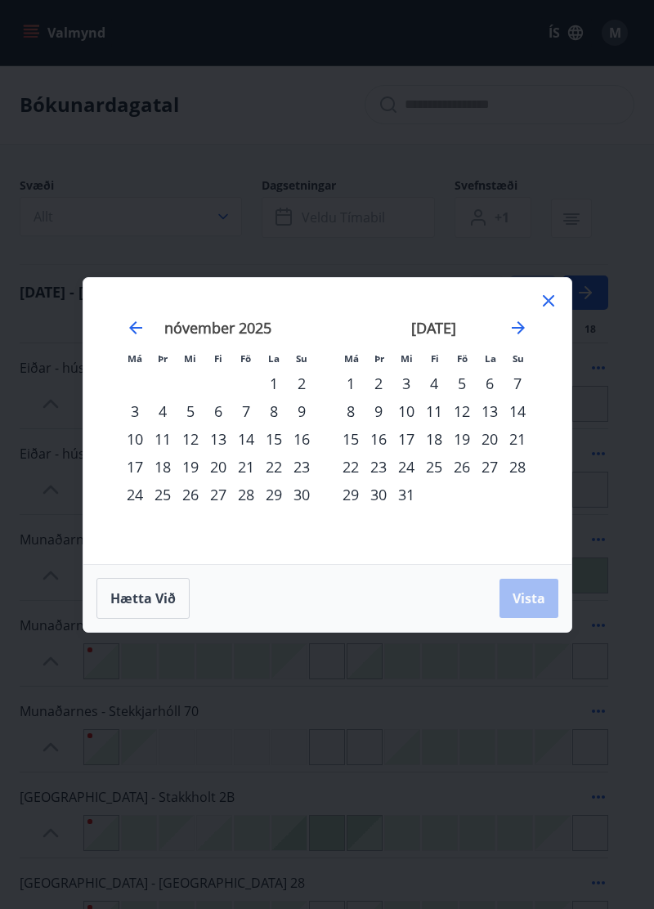
click at [466, 410] on div "12" at bounding box center [462, 411] width 28 height 28
click at [493, 418] on div "13" at bounding box center [490, 411] width 28 height 28
click at [525, 412] on div "14" at bounding box center [517, 411] width 28 height 28
click at [355, 439] on div "15" at bounding box center [351, 439] width 28 height 28
click at [531, 595] on span "Vista" at bounding box center [528, 598] width 33 height 18
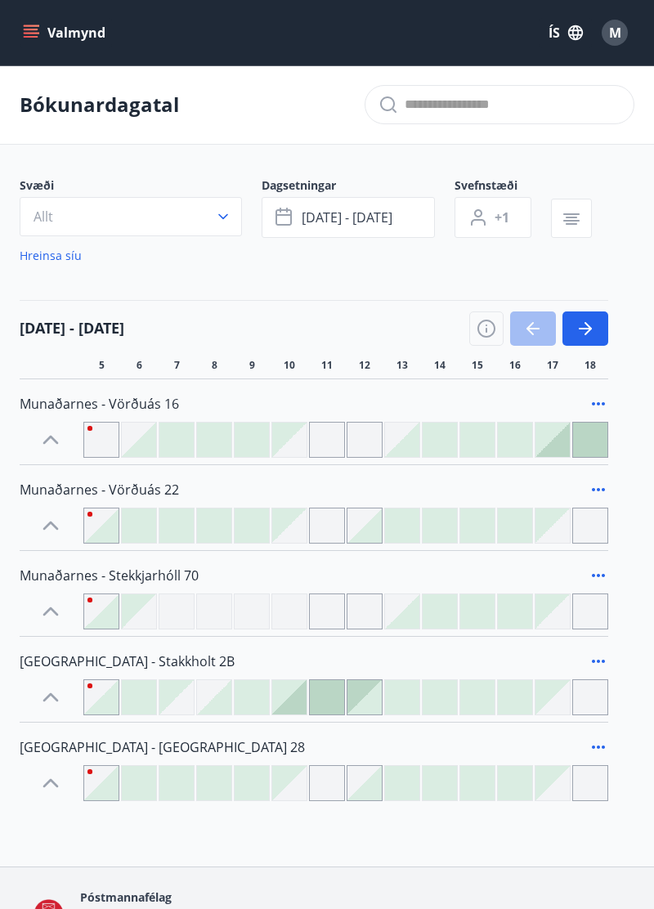
click at [216, 208] on button "Allt" at bounding box center [131, 216] width 222 height 39
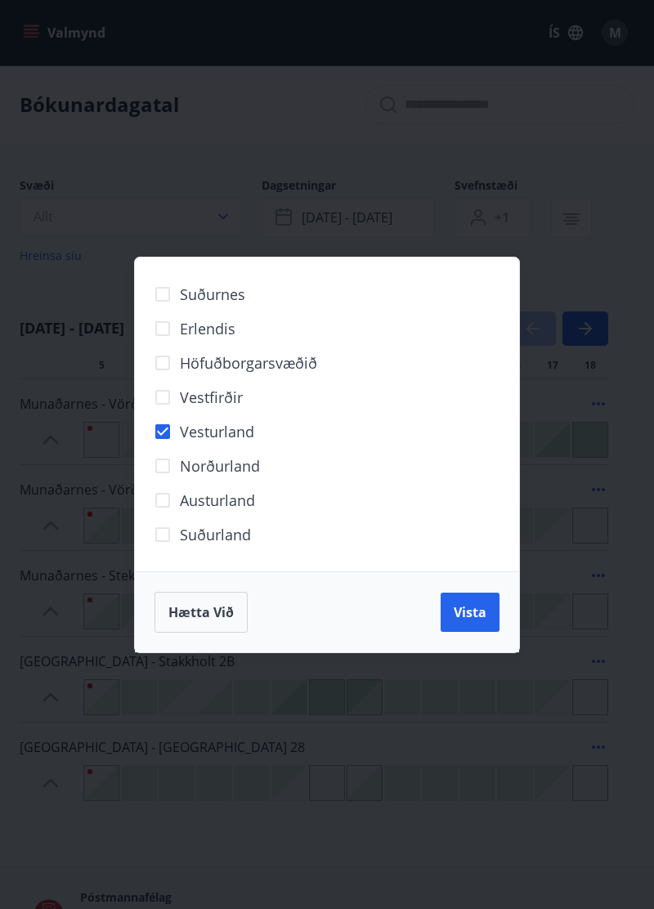
click at [476, 621] on span "Vista" at bounding box center [470, 612] width 33 height 18
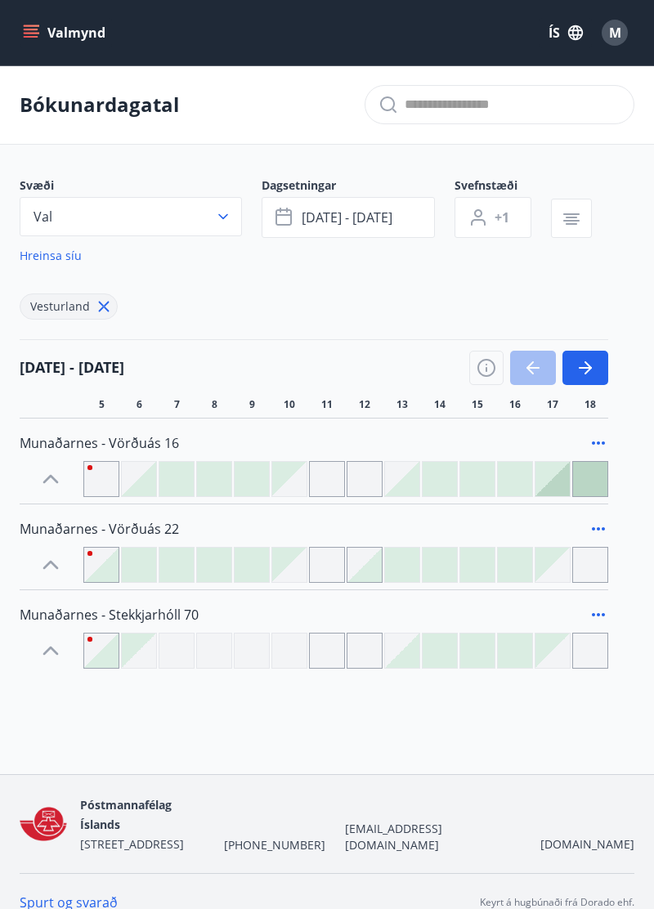
click at [585, 363] on icon "button" at bounding box center [587, 367] width 7 height 13
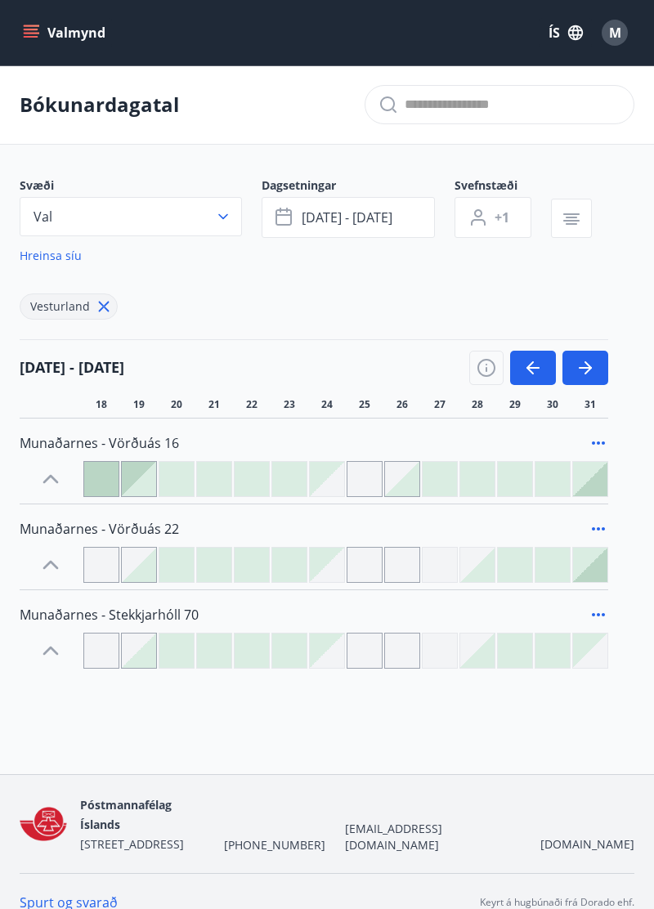
click at [345, 217] on span "[DATE] - [DATE]" at bounding box center [347, 217] width 91 height 18
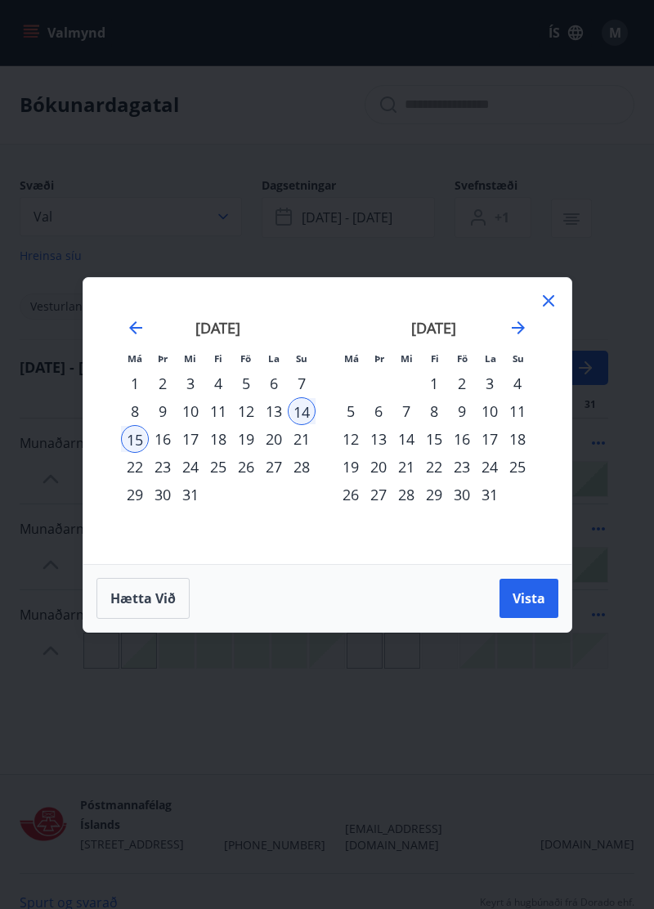
click at [240, 425] on div "12" at bounding box center [246, 411] width 28 height 28
click at [253, 425] on div "12" at bounding box center [246, 411] width 28 height 28
click at [131, 453] on div "15" at bounding box center [135, 439] width 28 height 28
click at [534, 607] on span "Vista" at bounding box center [528, 598] width 33 height 18
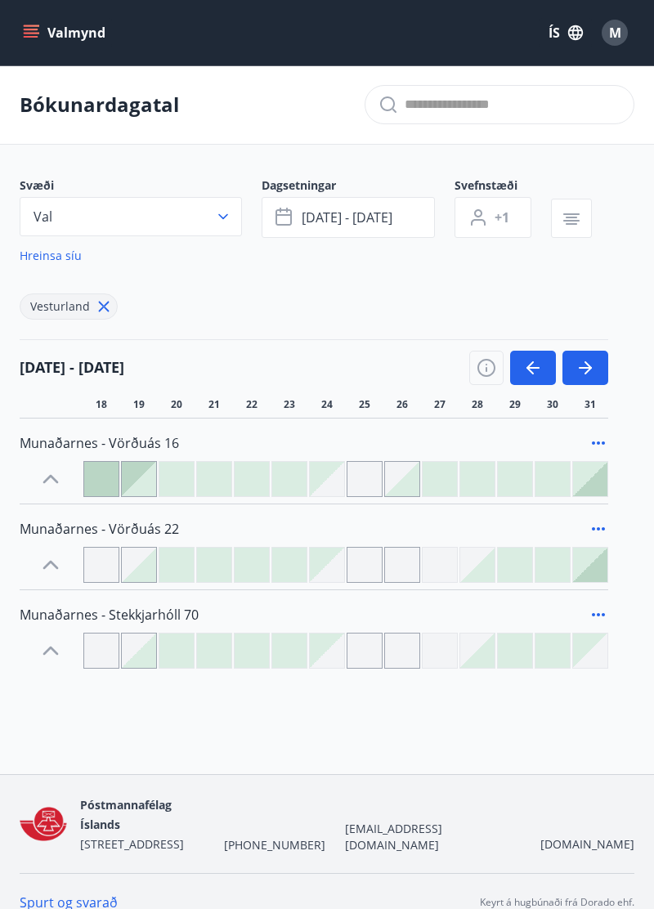
click at [587, 369] on icon "button" at bounding box center [585, 368] width 13 height 2
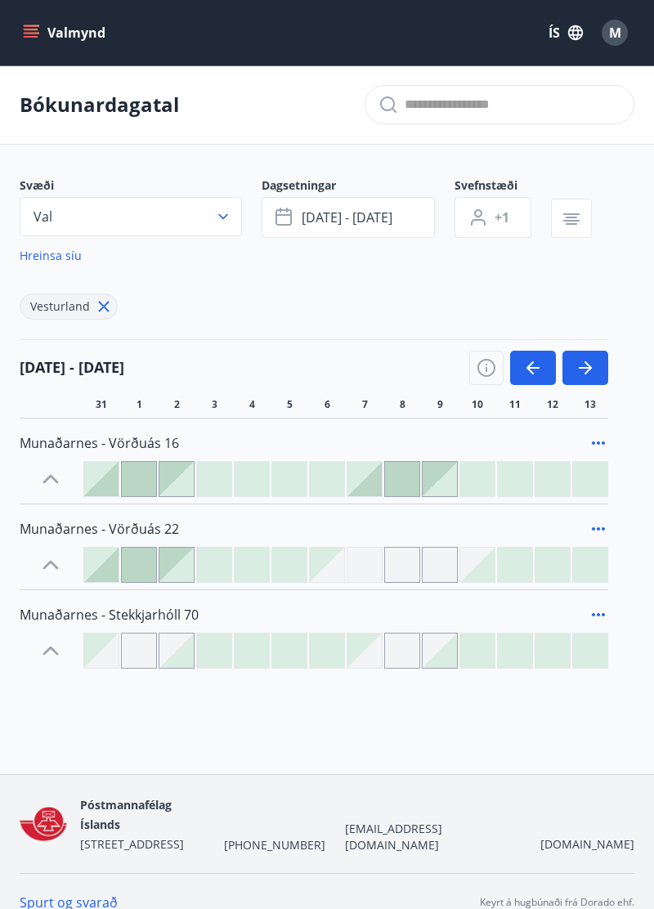
click at [588, 366] on icon "button" at bounding box center [587, 367] width 7 height 13
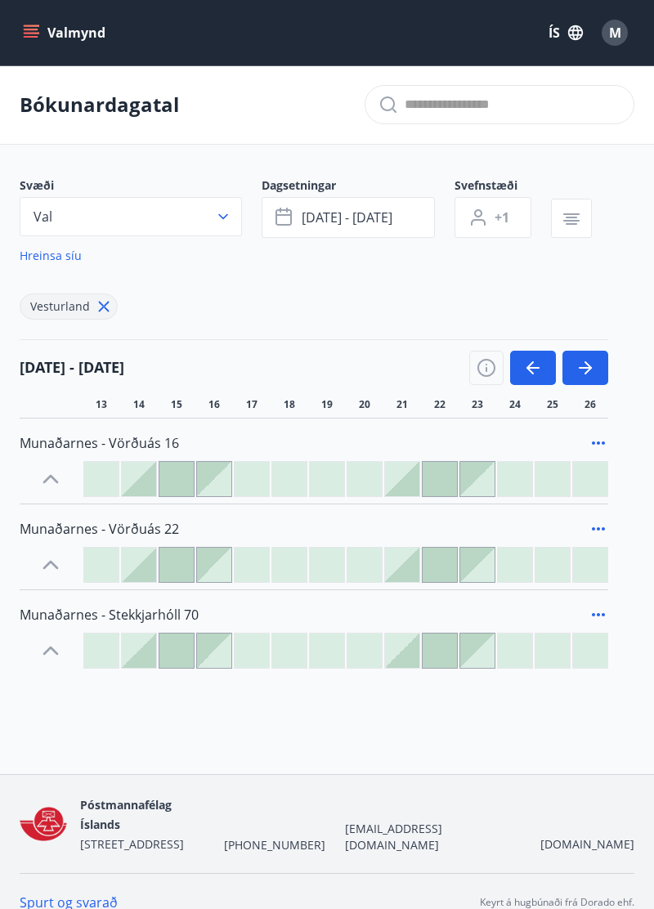
click at [588, 373] on icon "button" at bounding box center [585, 368] width 20 height 20
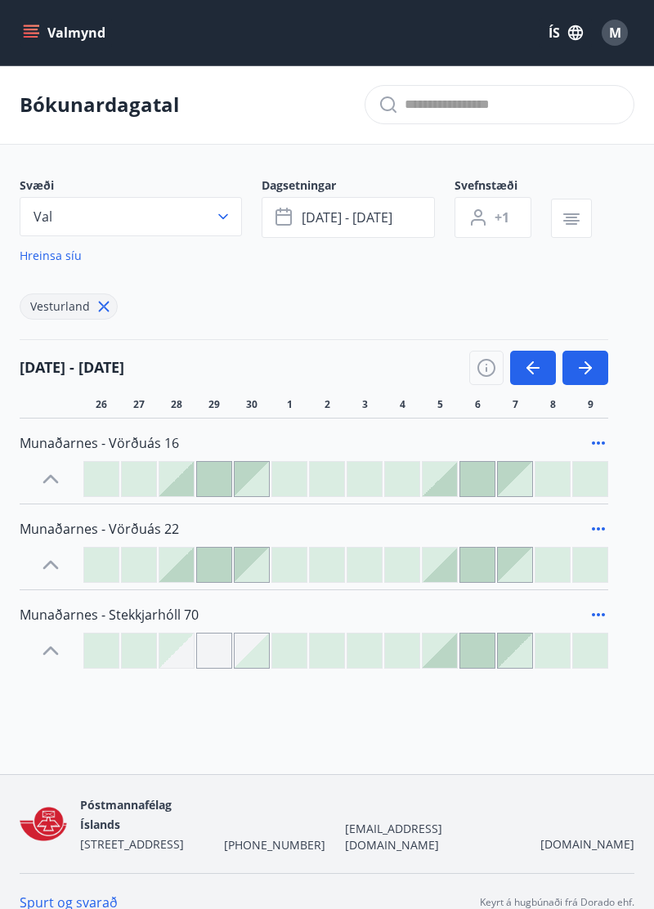
click at [586, 366] on icon "button" at bounding box center [585, 368] width 20 height 20
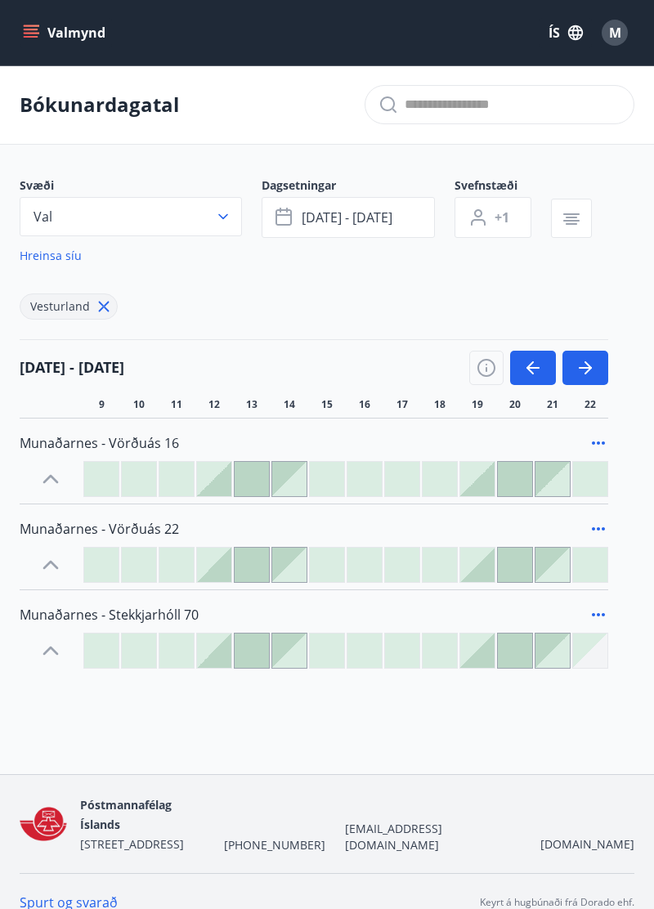
click at [212, 400] on span "12" at bounding box center [213, 404] width 11 height 13
click at [221, 480] on div at bounding box center [214, 479] width 34 height 34
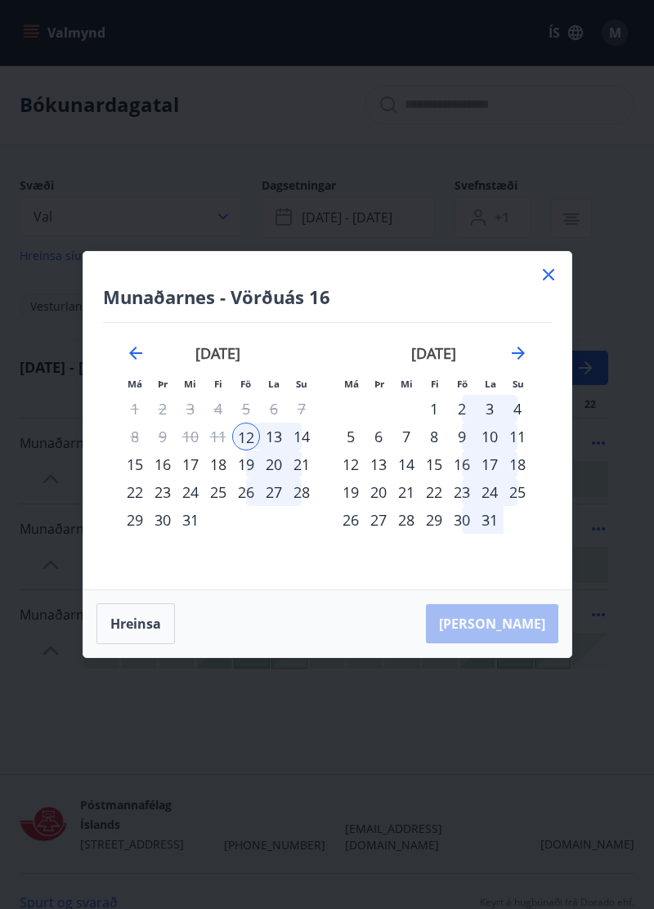
click at [129, 469] on div "15" at bounding box center [135, 464] width 28 height 28
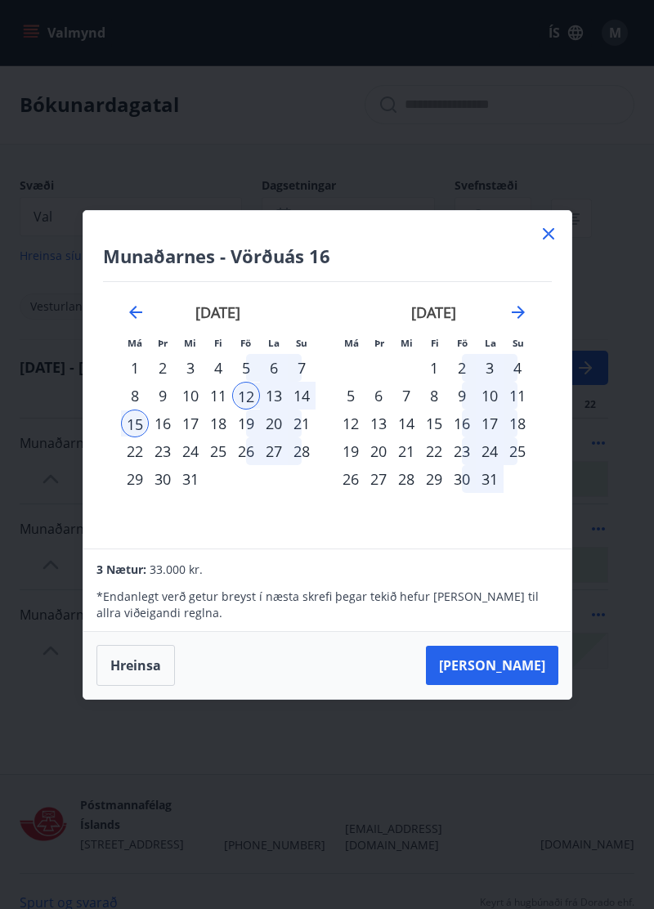
click at [528, 664] on button "[PERSON_NAME]" at bounding box center [492, 665] width 132 height 39
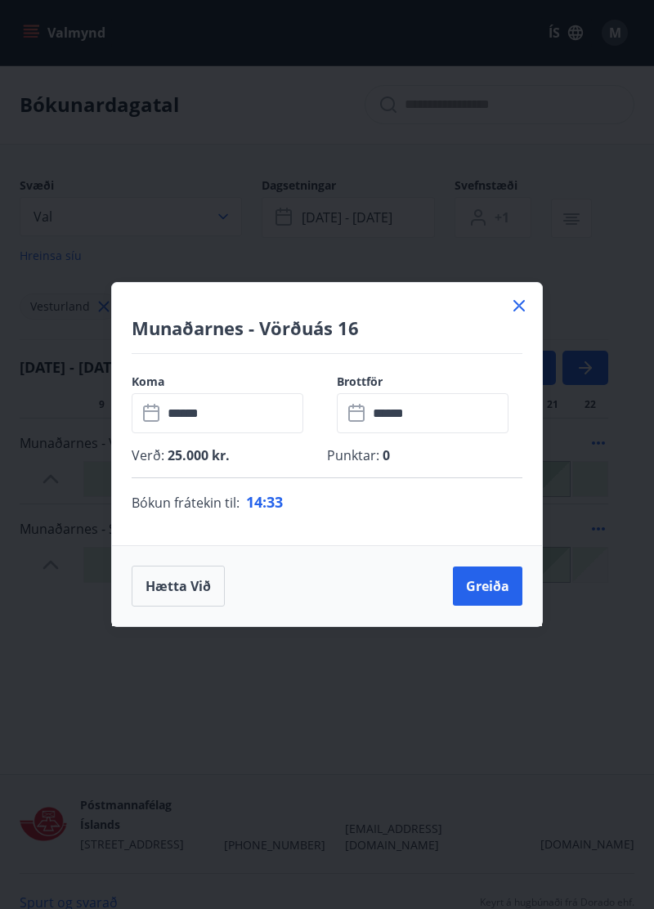
click at [487, 582] on button "Greiða" at bounding box center [487, 585] width 69 height 39
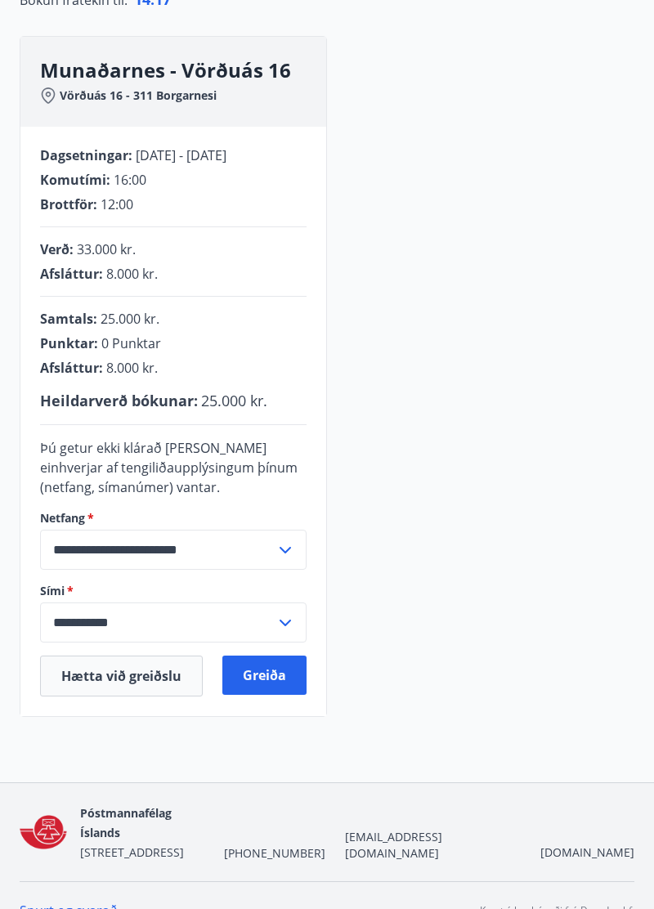
scroll to position [189, 0]
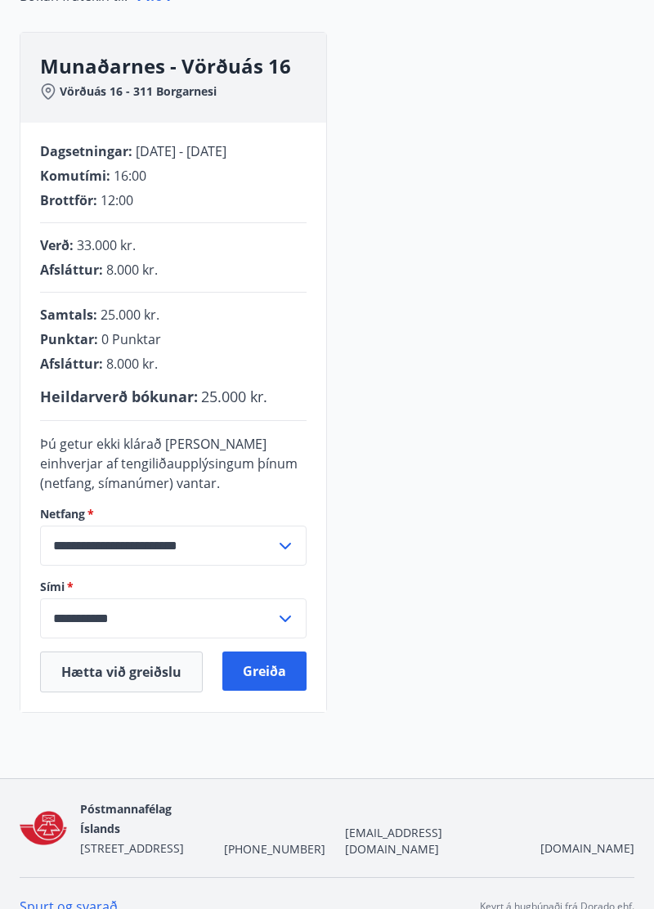
click at [127, 692] on button "Hætta við greiðslu" at bounding box center [121, 671] width 163 height 41
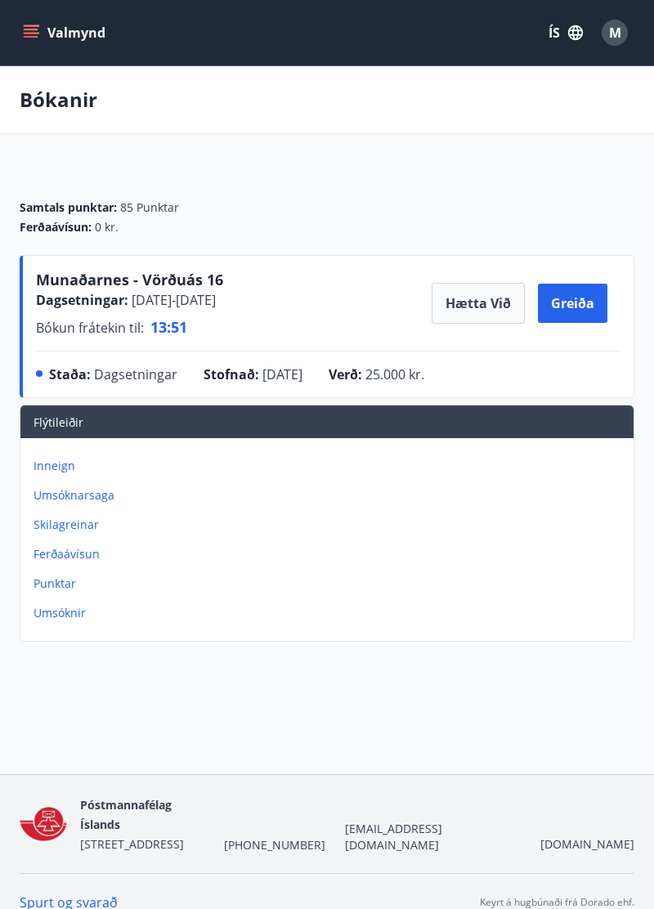
click at [451, 315] on button "Hætta við" at bounding box center [477, 303] width 93 height 41
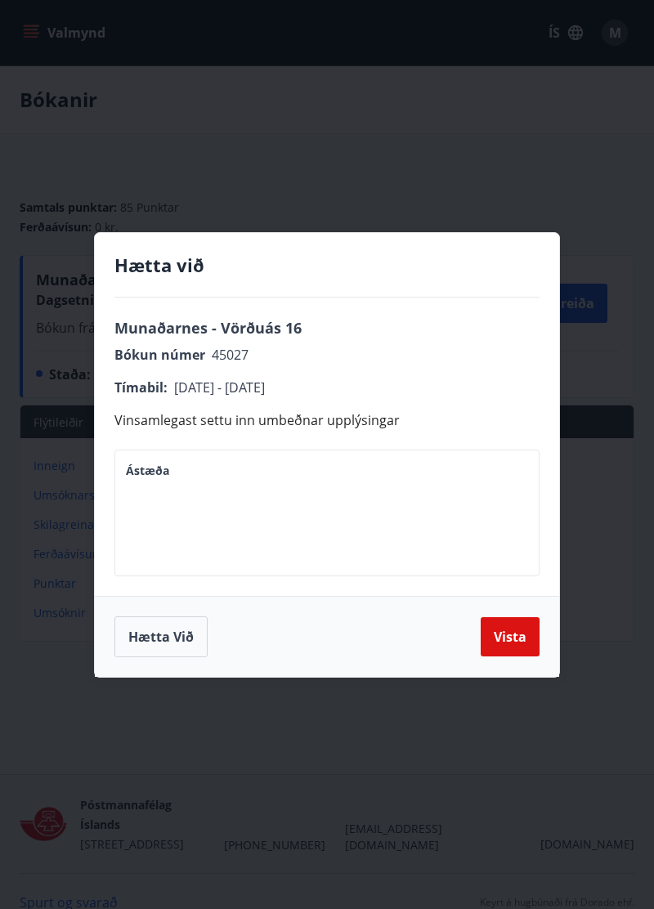
click at [163, 657] on button "Hætta við" at bounding box center [160, 636] width 93 height 41
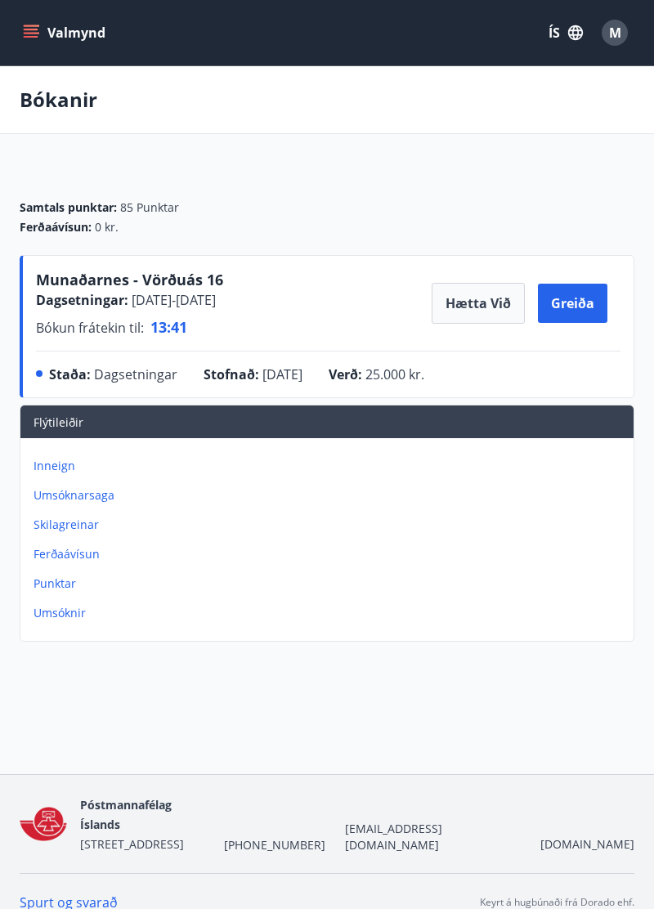
click at [449, 307] on button "Hætta við" at bounding box center [477, 303] width 93 height 41
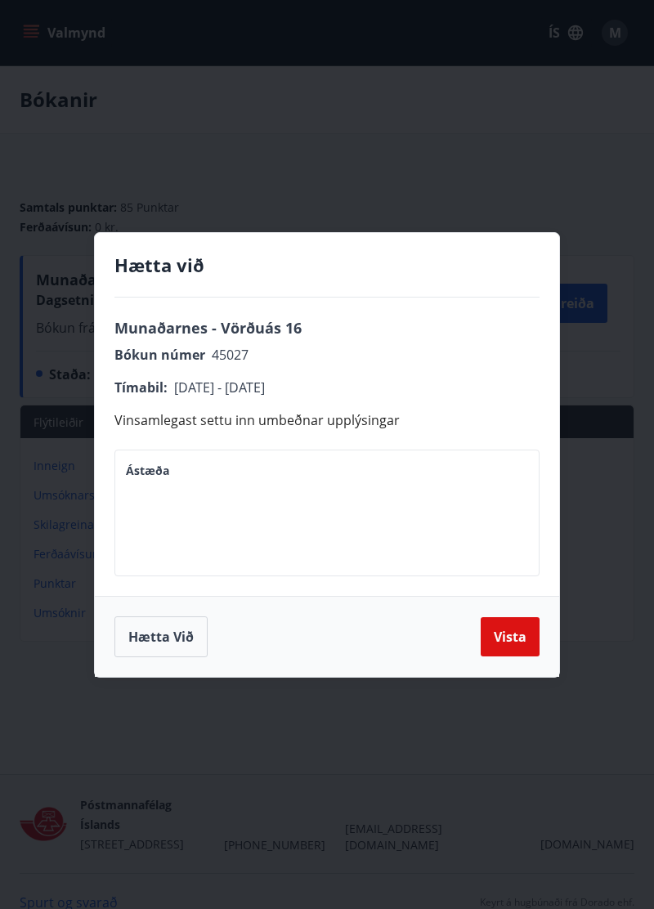
click at [154, 657] on button "Hætta við" at bounding box center [160, 636] width 93 height 41
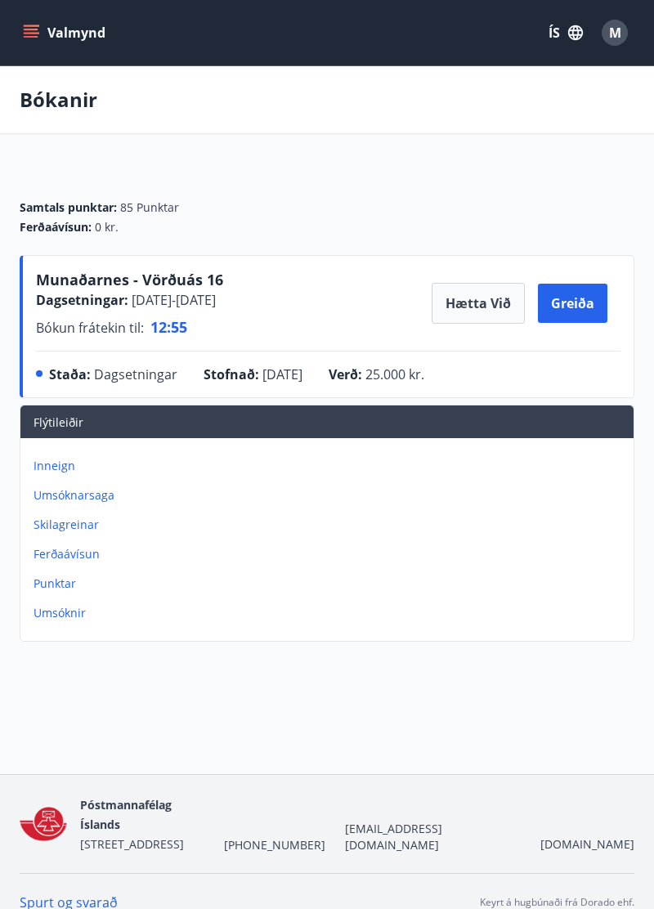
click at [74, 503] on p "Umsóknarsaga" at bounding box center [330, 495] width 593 height 16
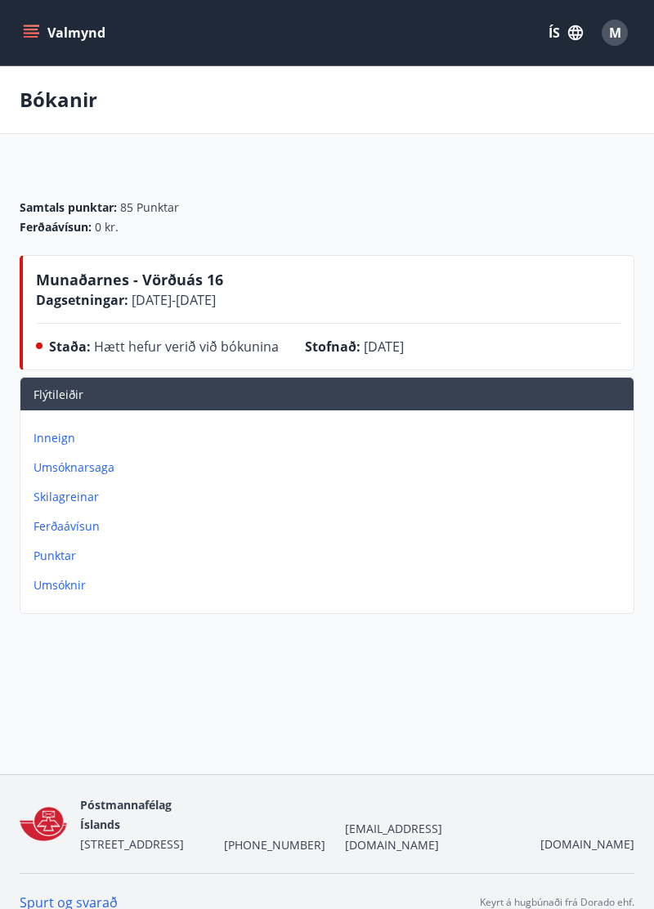
click at [56, 31] on button "Valmynd" at bounding box center [66, 32] width 92 height 29
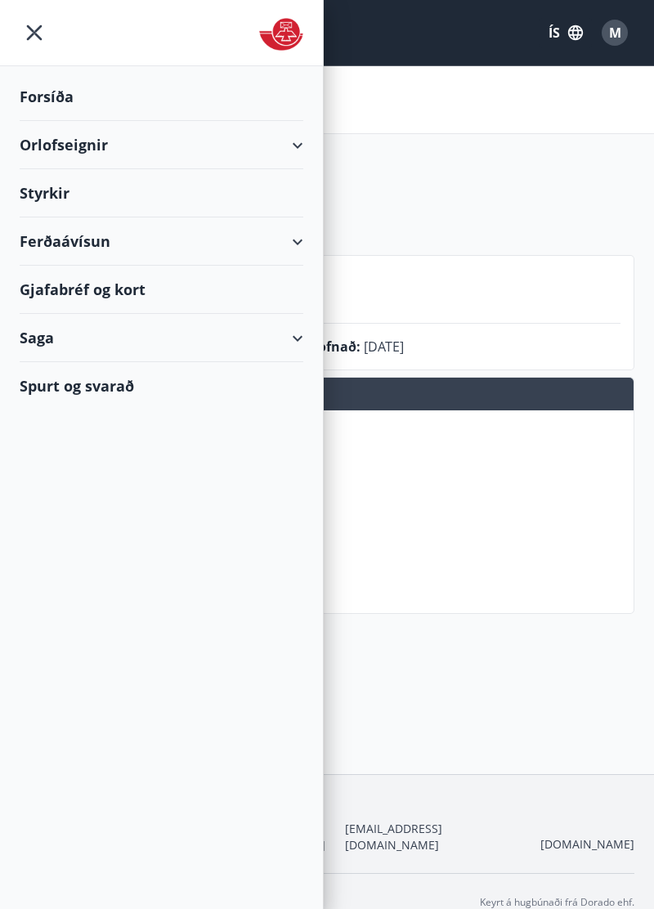
click at [47, 92] on div "Forsíða" at bounding box center [162, 97] width 284 height 48
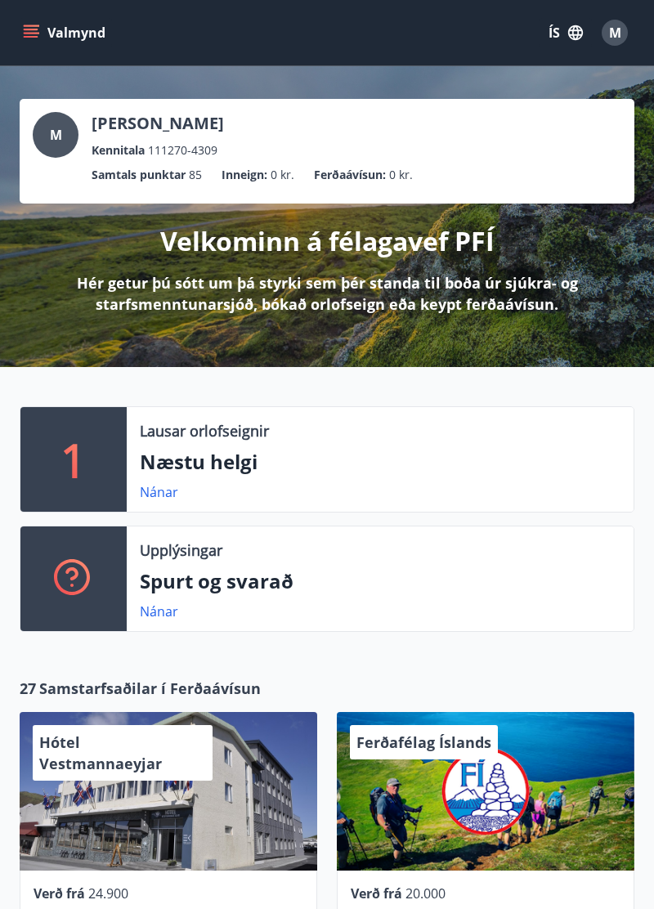
click at [615, 31] on span "M" at bounding box center [615, 33] width 12 height 18
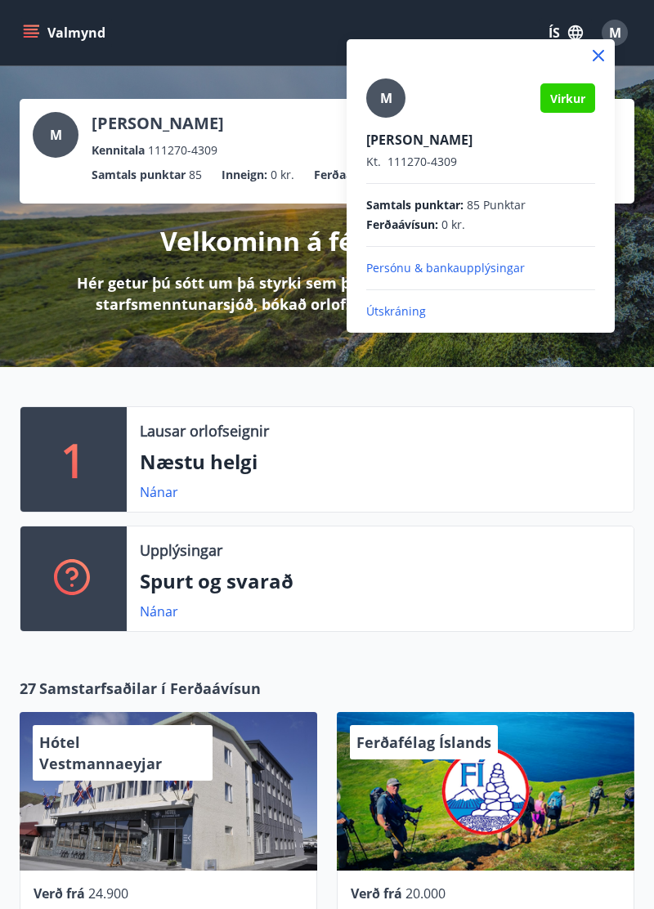
click at [410, 319] on p "Útskráning" at bounding box center [480, 311] width 229 height 16
